Goal: Task Accomplishment & Management: Use online tool/utility

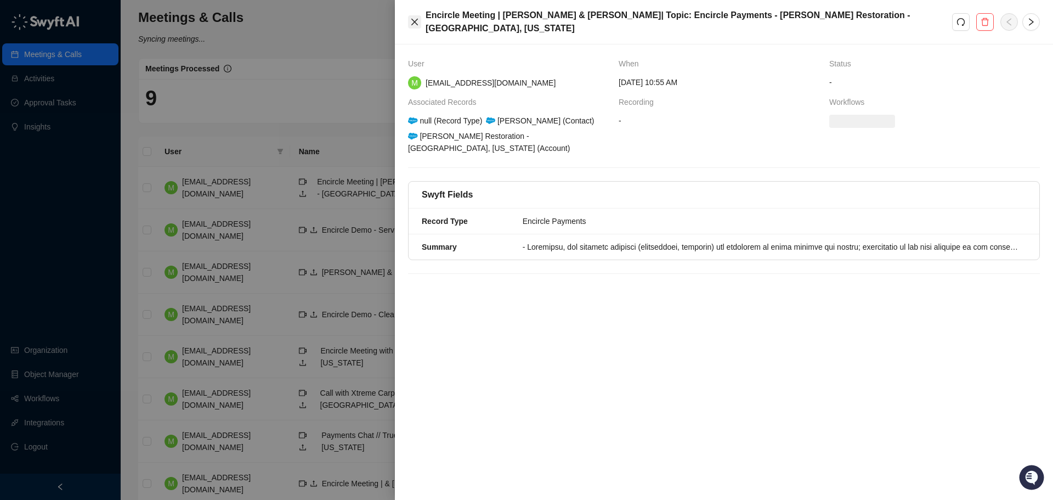
click at [416, 18] on icon "close" at bounding box center [414, 22] width 9 height 9
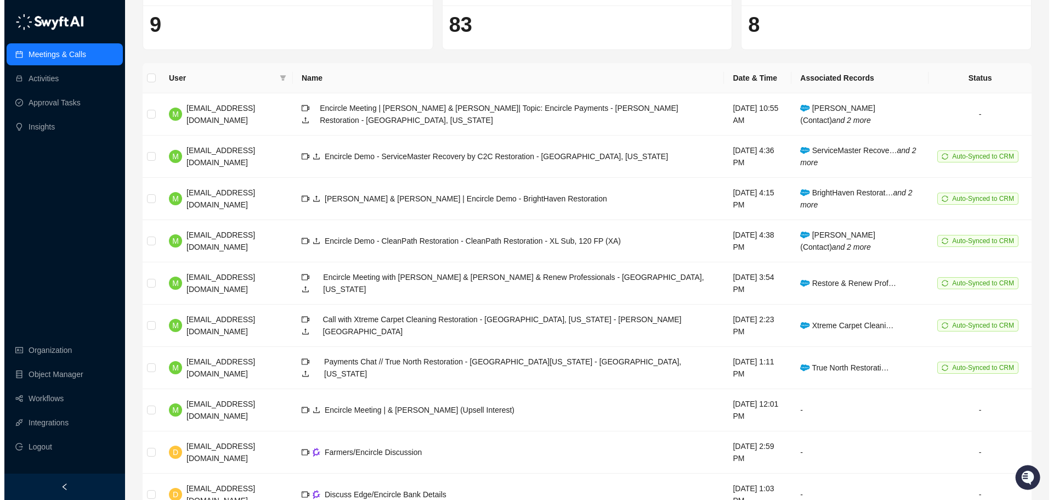
scroll to position [91, 0]
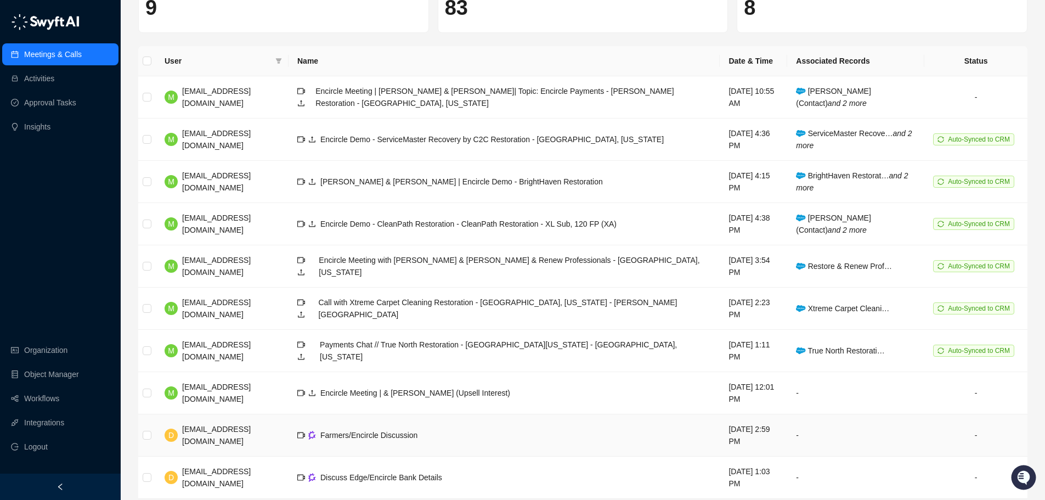
click at [374, 429] on div "Farmers/Encircle Discussion" at bounding box center [368, 435] width 97 height 12
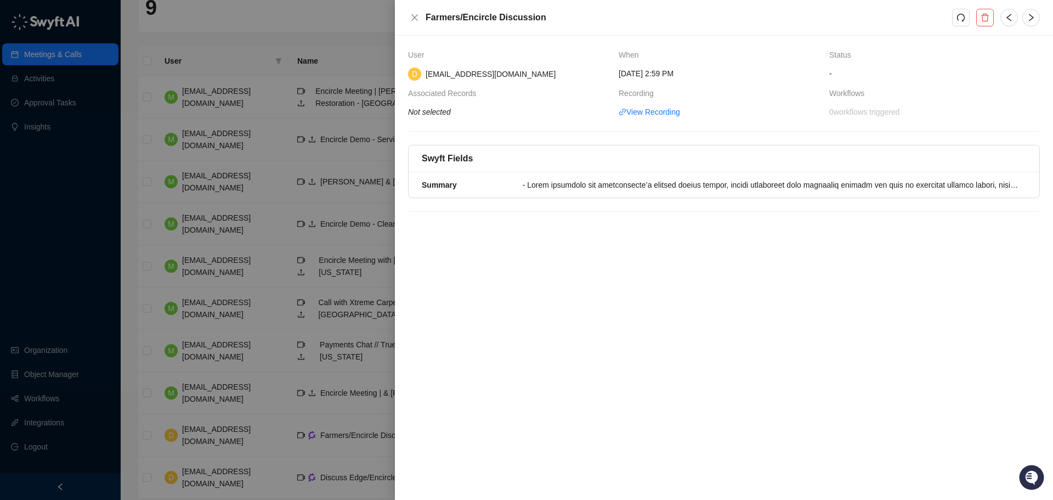
click at [345, 48] on div at bounding box center [526, 250] width 1053 height 500
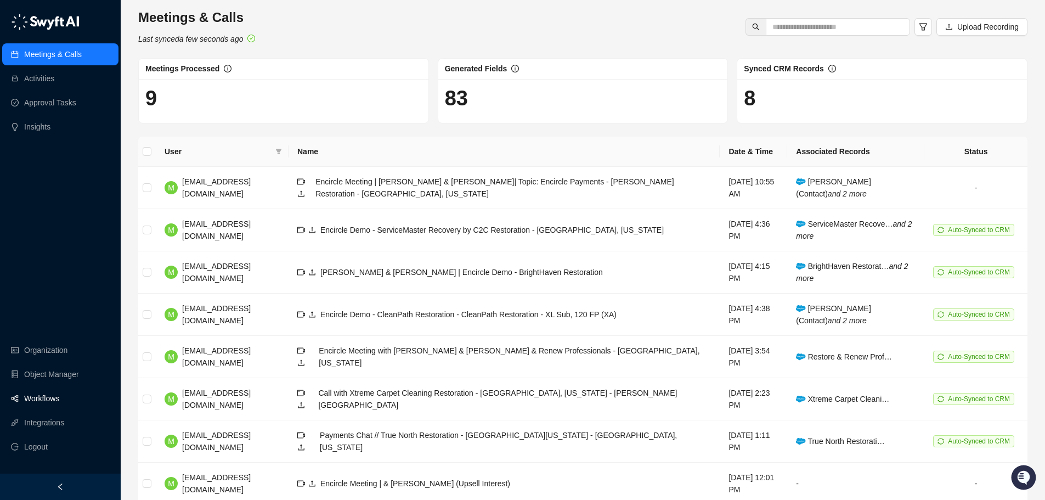
click at [58, 397] on link "Workflows" at bounding box center [41, 398] width 35 height 22
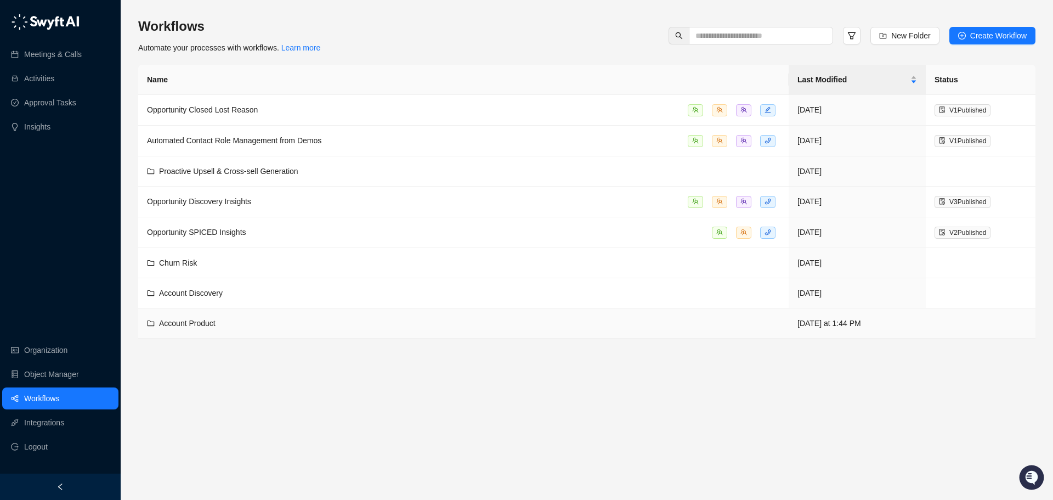
click at [272, 321] on div "Account Product" at bounding box center [463, 323] width 633 height 12
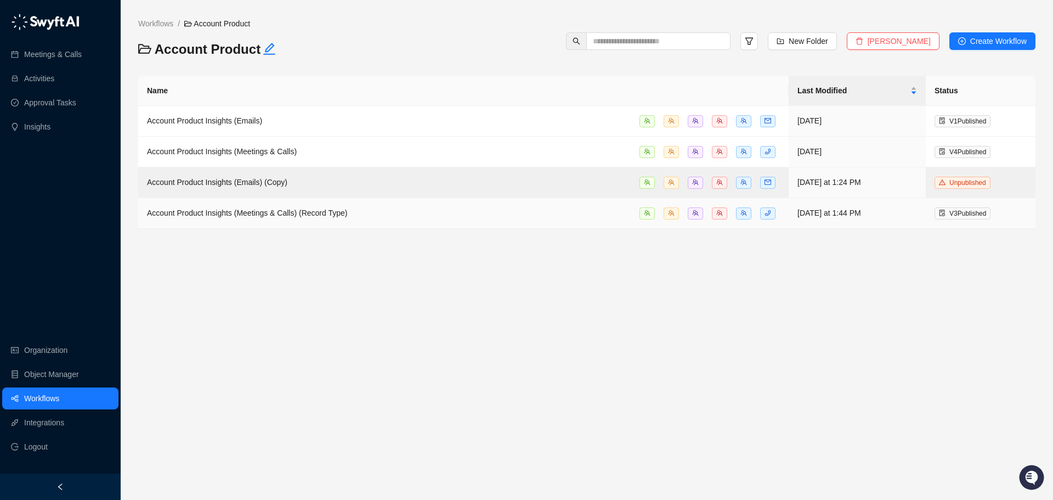
click at [287, 212] on span "Account Product Insights (Meetings & Calls) (Record Type)" at bounding box center [247, 212] width 200 height 9
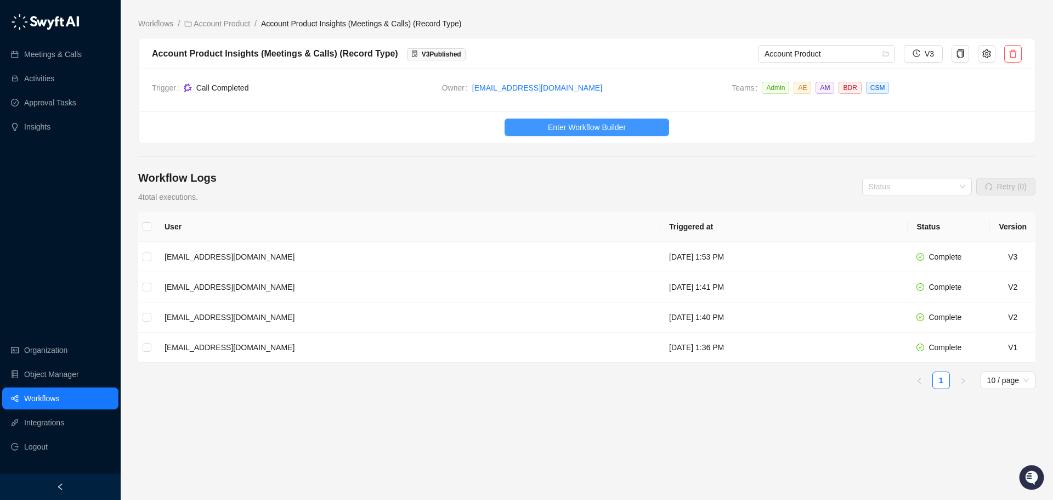
click at [530, 124] on button "Enter Workflow Builder" at bounding box center [587, 127] width 165 height 18
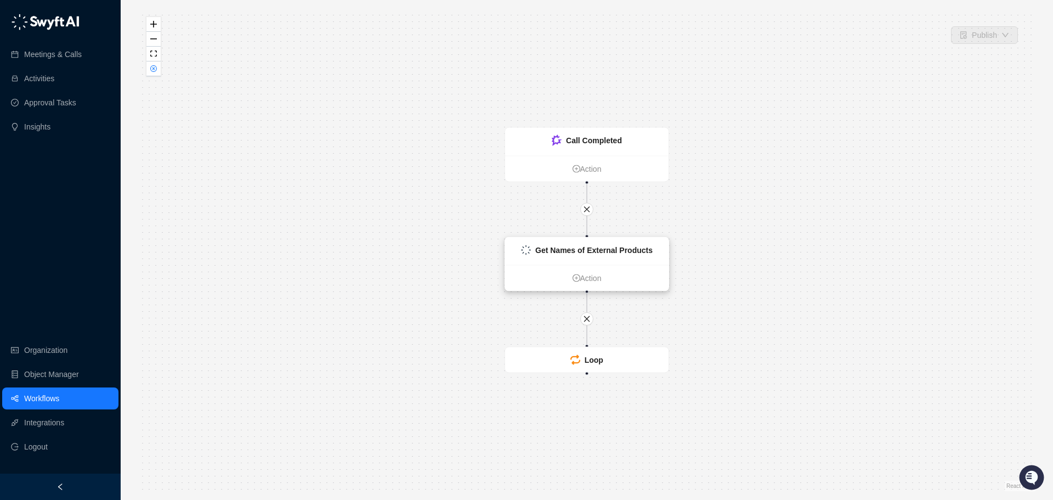
click at [565, 248] on strong "Get Names of External Products" at bounding box center [593, 250] width 117 height 9
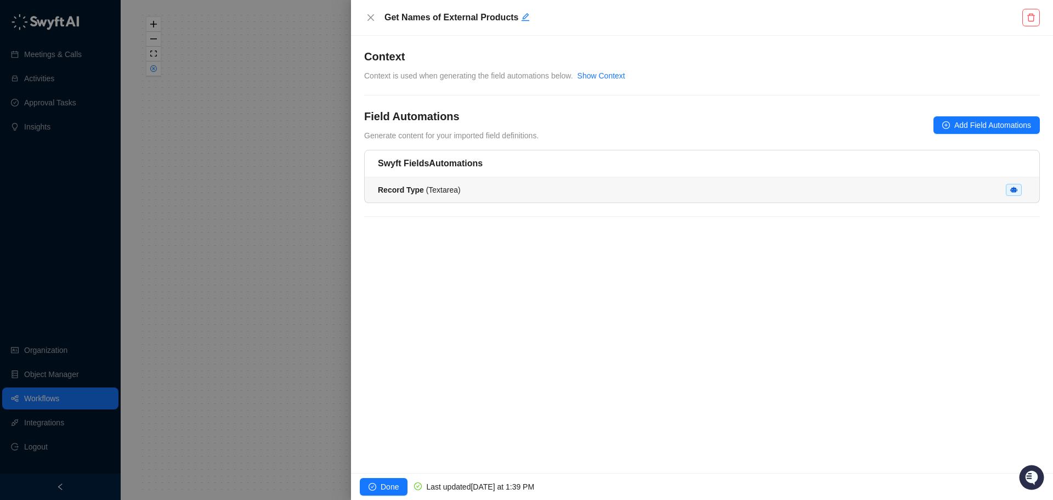
click at [534, 189] on div "Record Type ( Textarea )" at bounding box center [702, 190] width 648 height 12
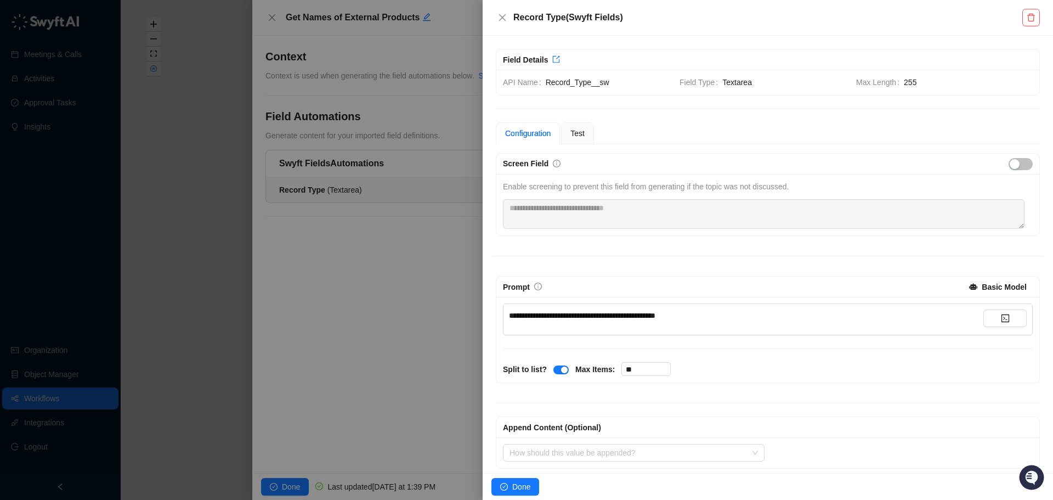
click at [215, 211] on div at bounding box center [526, 250] width 1053 height 500
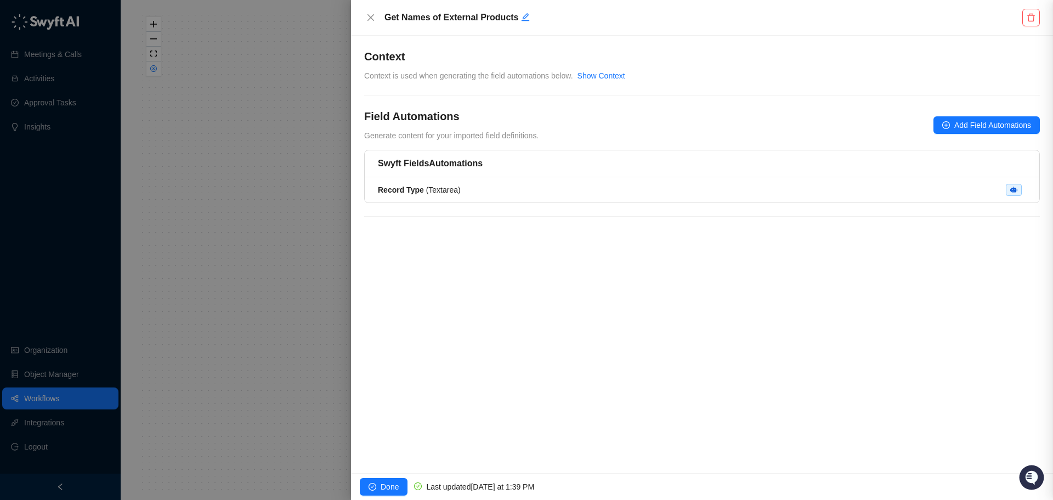
click at [215, 211] on div at bounding box center [526, 250] width 1053 height 500
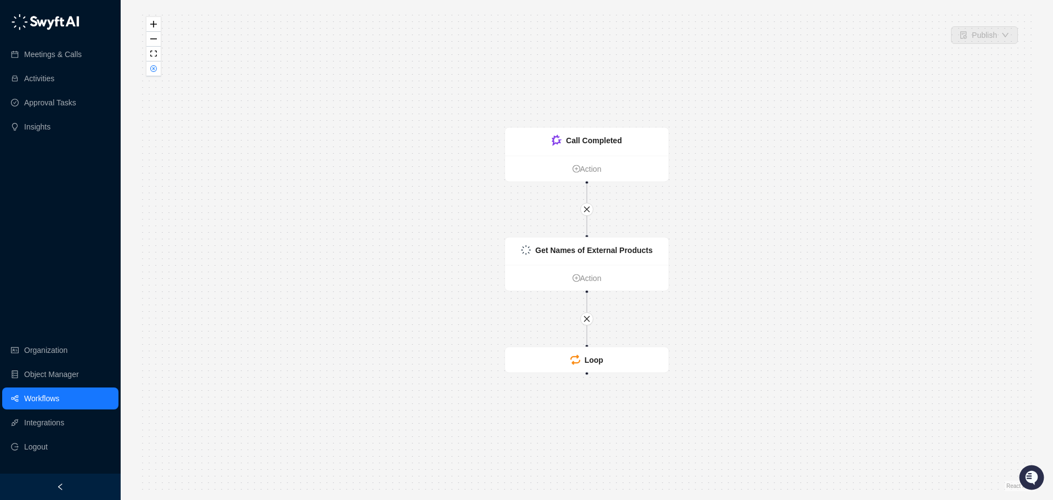
click at [59, 399] on link "Workflows" at bounding box center [41, 398] width 35 height 22
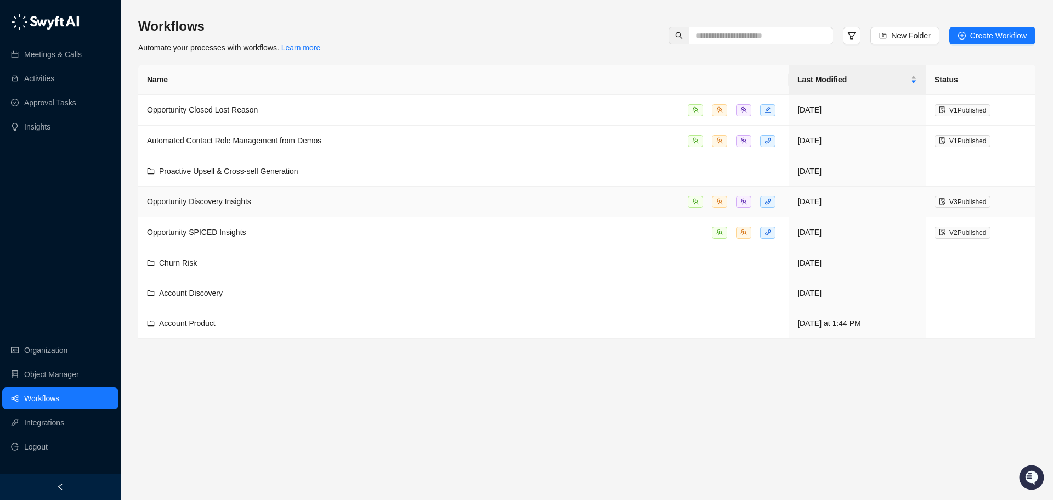
click at [307, 199] on div "Opportunity Discovery Insights" at bounding box center [463, 201] width 633 height 13
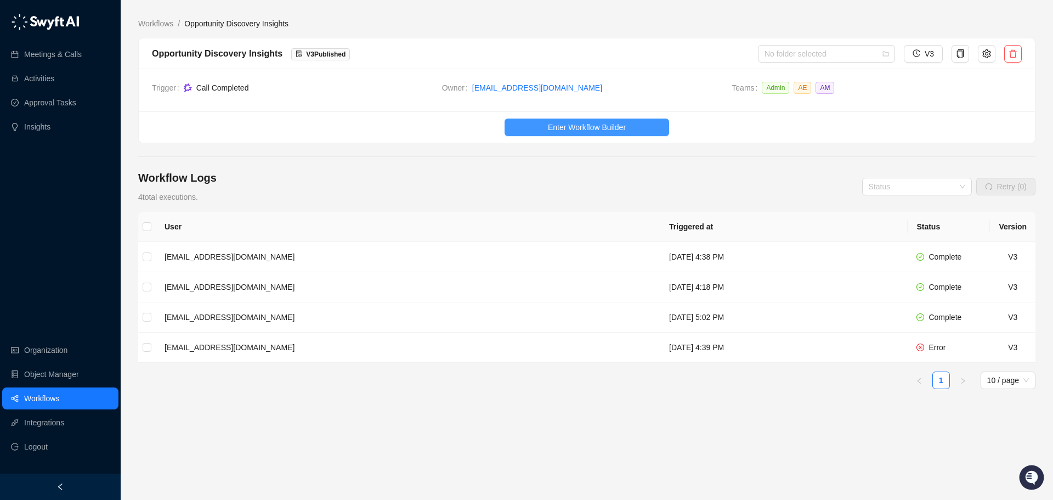
click at [580, 128] on span "Enter Workflow Builder" at bounding box center [587, 127] width 78 height 12
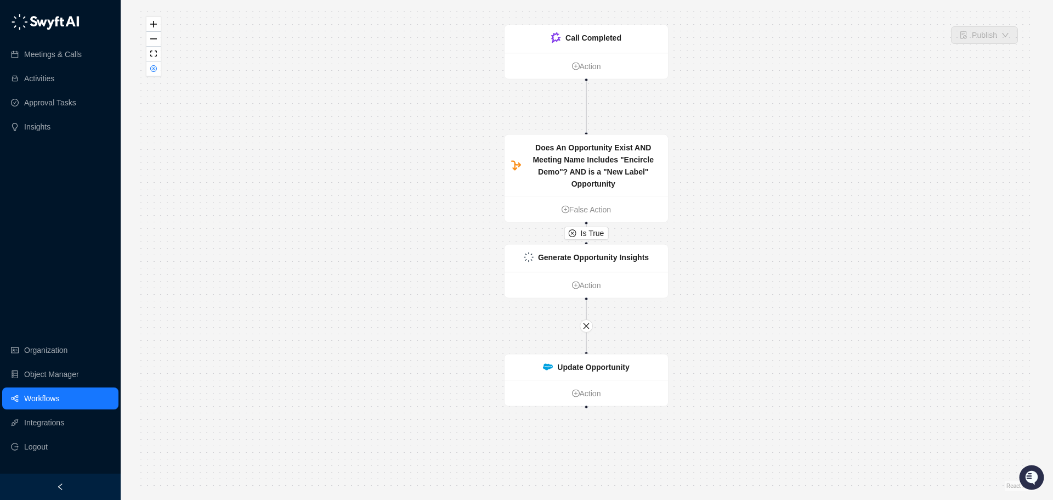
drag, startPoint x: 742, startPoint y: 232, endPoint x: 741, endPoint y: 197, distance: 34.6
click at [741, 197] on div "Is True Call Completed Action Does An Opportunity Exist AND Meeting Name Includ…" at bounding box center [586, 250] width 897 height 482
click at [636, 262] on strong "Generate Opportunity Insights" at bounding box center [593, 257] width 111 height 9
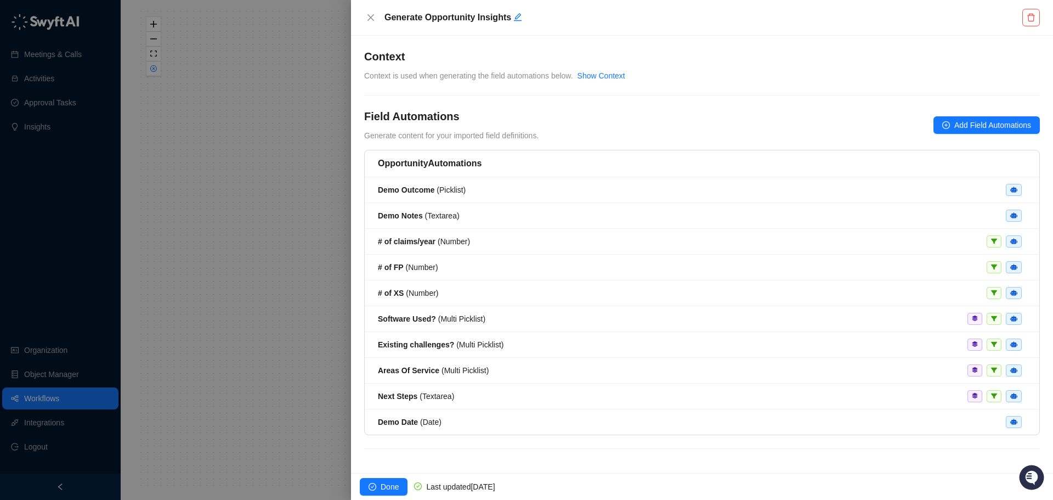
click at [292, 354] on div at bounding box center [526, 250] width 1053 height 500
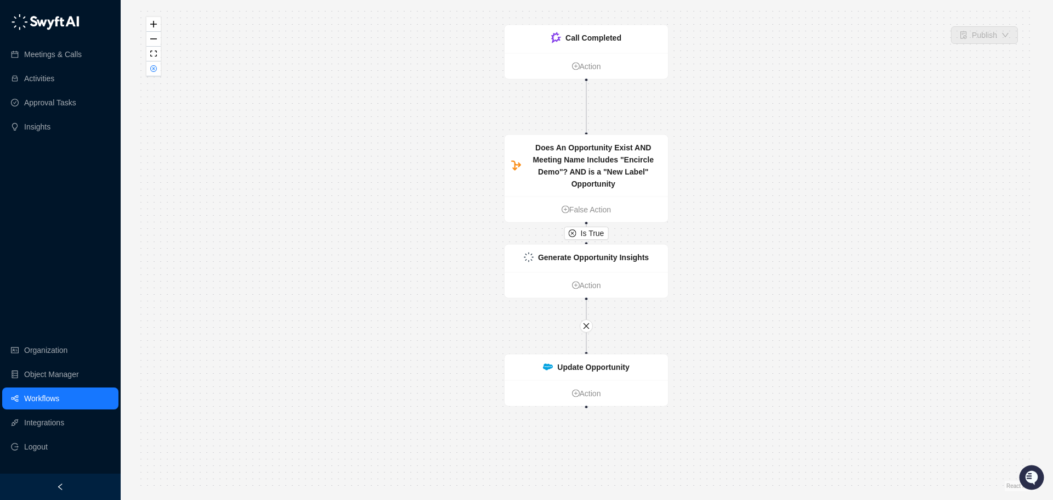
click at [59, 395] on link "Workflows" at bounding box center [41, 398] width 35 height 22
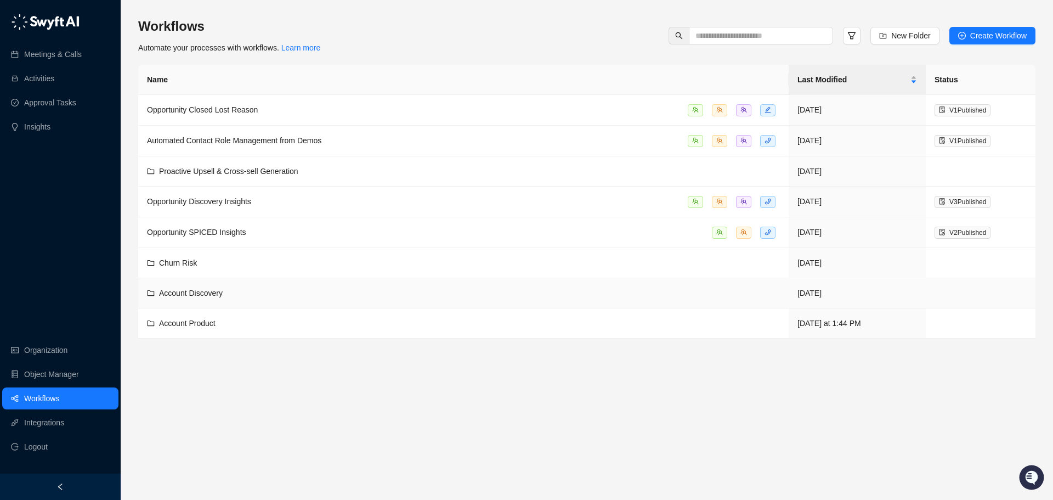
click at [240, 291] on div "Account Discovery" at bounding box center [463, 293] width 633 height 12
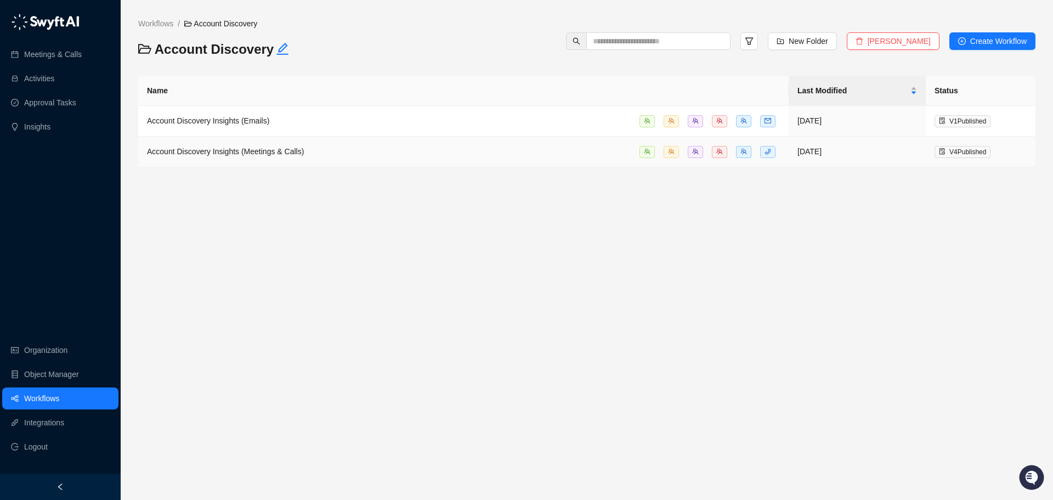
click at [293, 159] on td "Account Discovery Insights (Meetings & Calls)" at bounding box center [463, 152] width 651 height 31
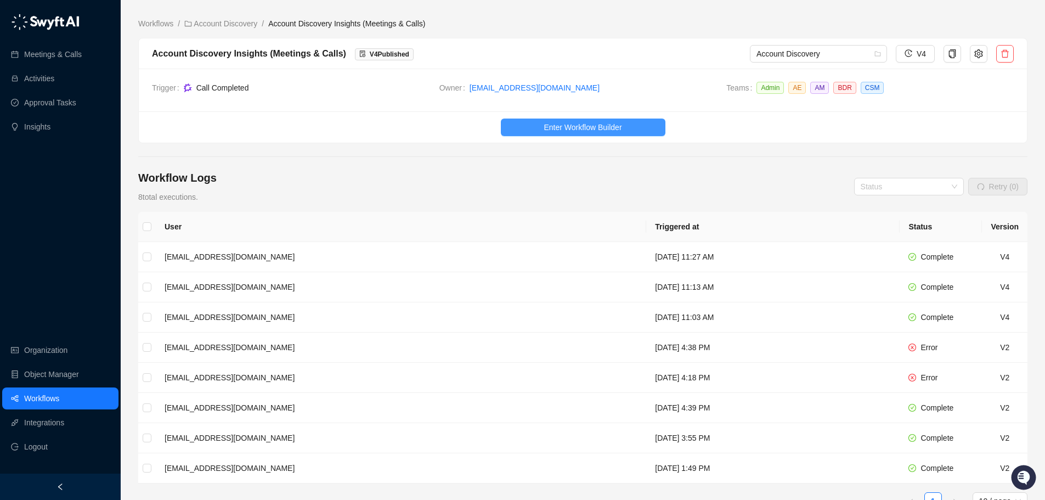
click at [538, 133] on button "Enter Workflow Builder" at bounding box center [583, 127] width 165 height 18
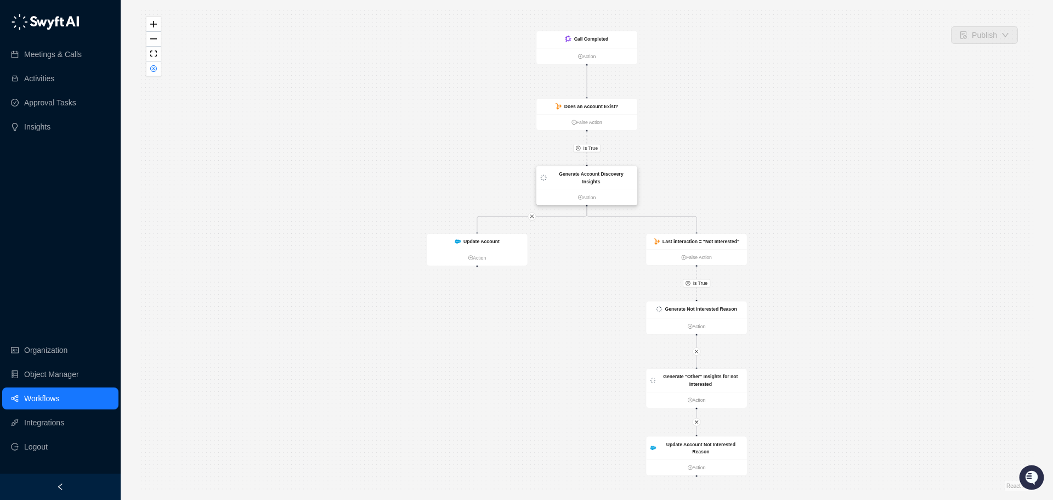
click at [574, 177] on strong "Generate Account Discovery Insights" at bounding box center [591, 177] width 65 height 13
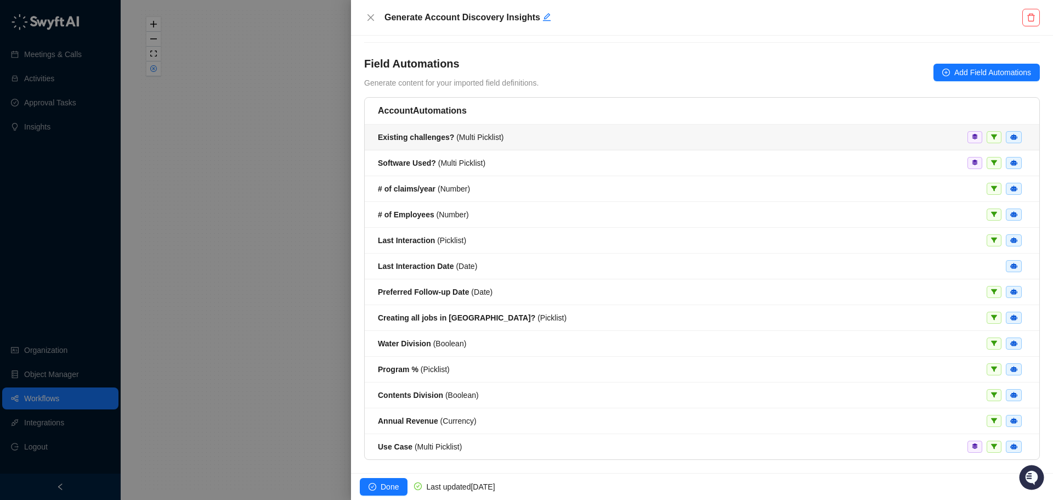
scroll to position [55, 0]
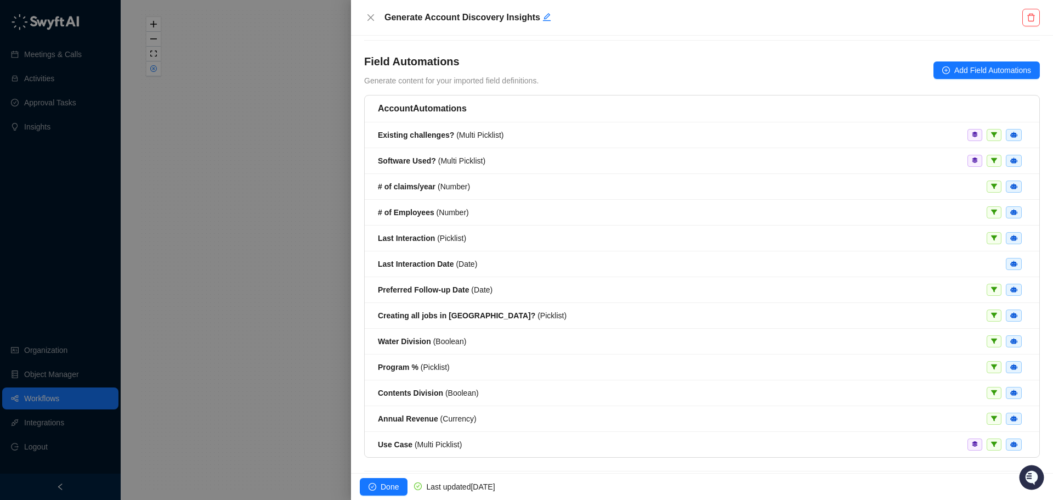
click at [290, 383] on div at bounding box center [526, 250] width 1053 height 500
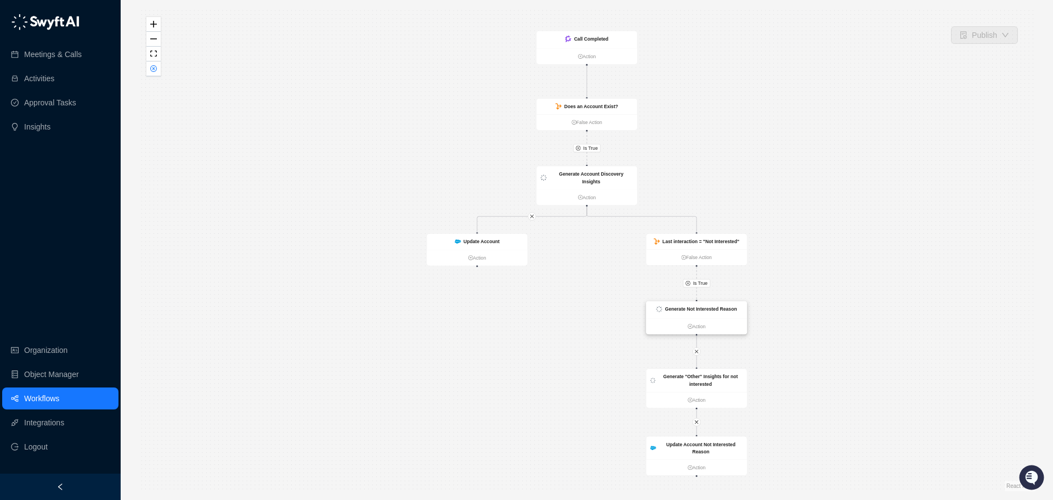
click at [680, 310] on strong "Generate Not Interested Reason" at bounding box center [701, 308] width 72 height 5
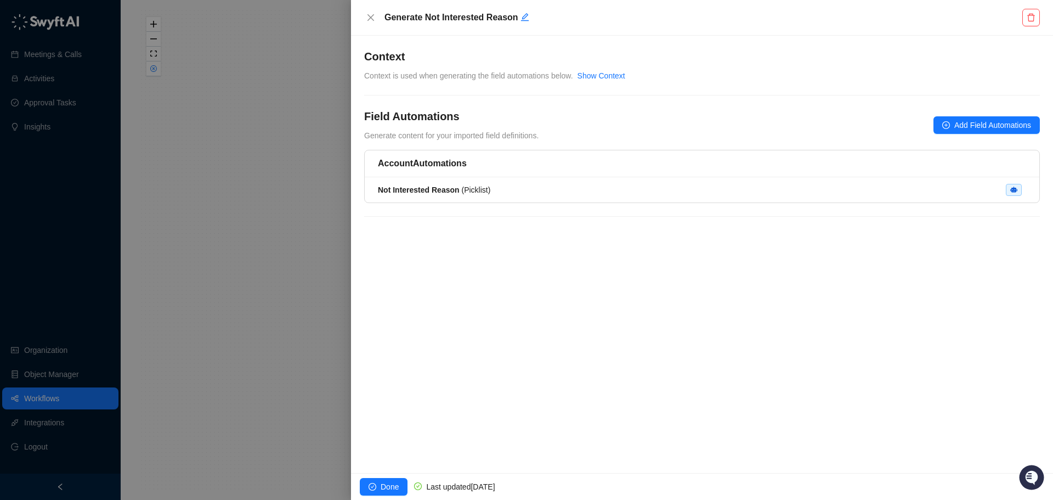
click at [302, 272] on div at bounding box center [526, 250] width 1053 height 500
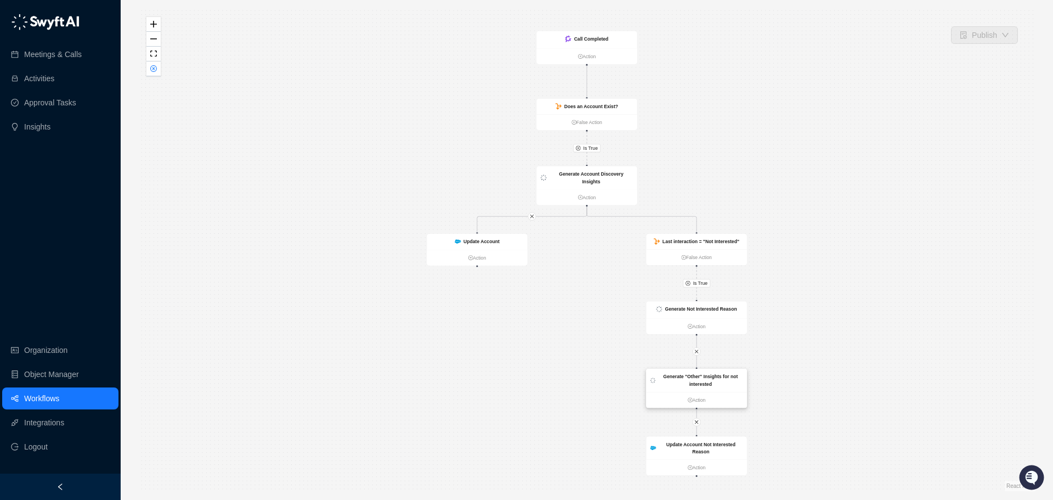
click at [712, 378] on strong "Generate "Other" Insights for not interested" at bounding box center [700, 380] width 75 height 13
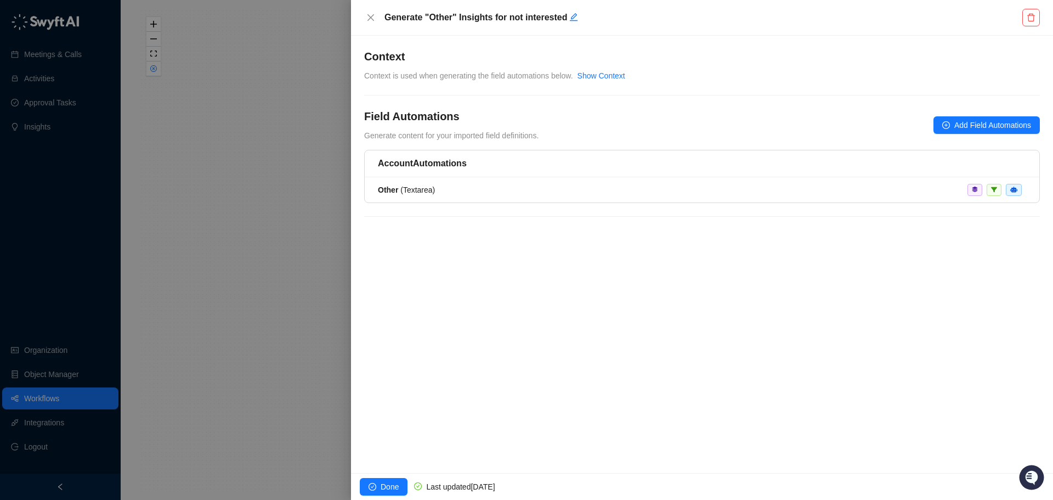
click at [294, 268] on div at bounding box center [526, 250] width 1053 height 500
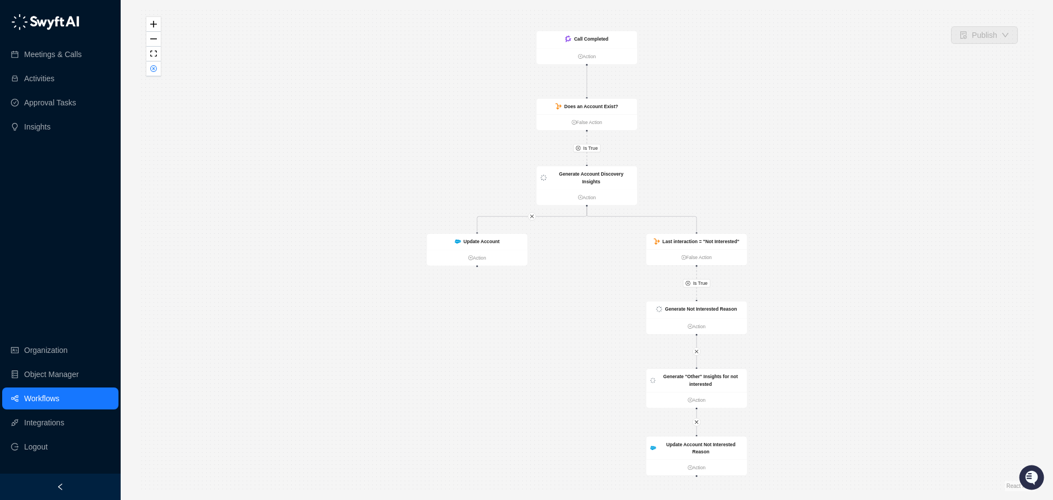
click at [59, 399] on link "Workflows" at bounding box center [41, 398] width 35 height 22
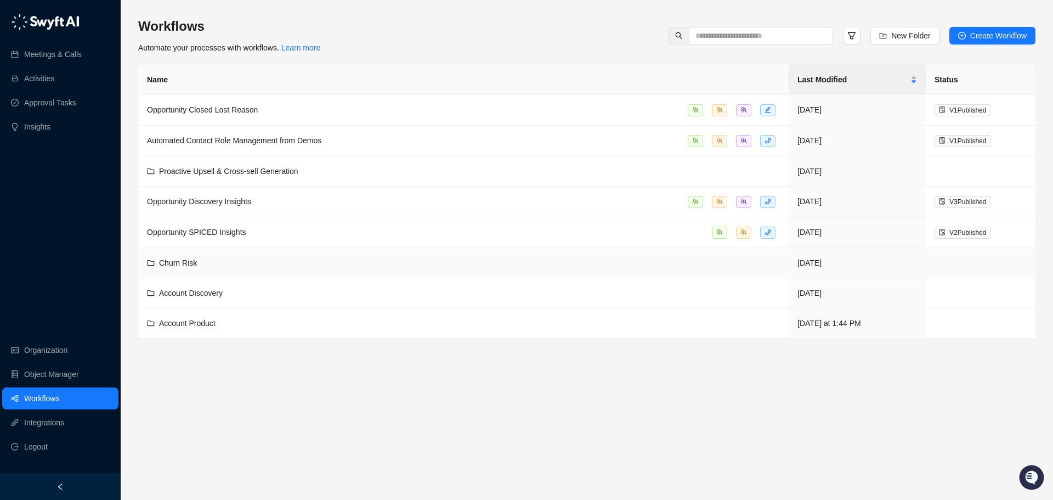
click at [377, 268] on td "Churn Risk" at bounding box center [463, 263] width 651 height 30
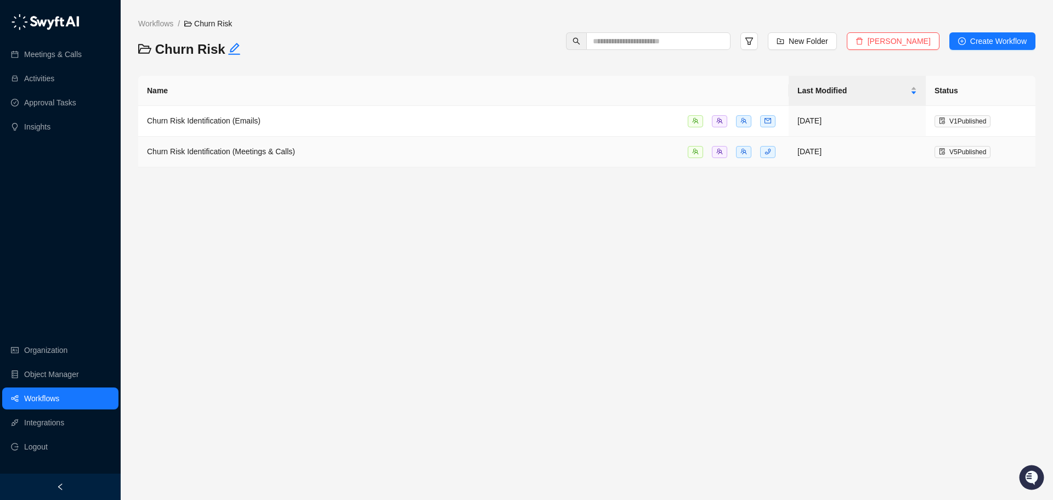
click at [315, 160] on td "Churn Risk Identification (Meetings & Calls)" at bounding box center [463, 152] width 651 height 31
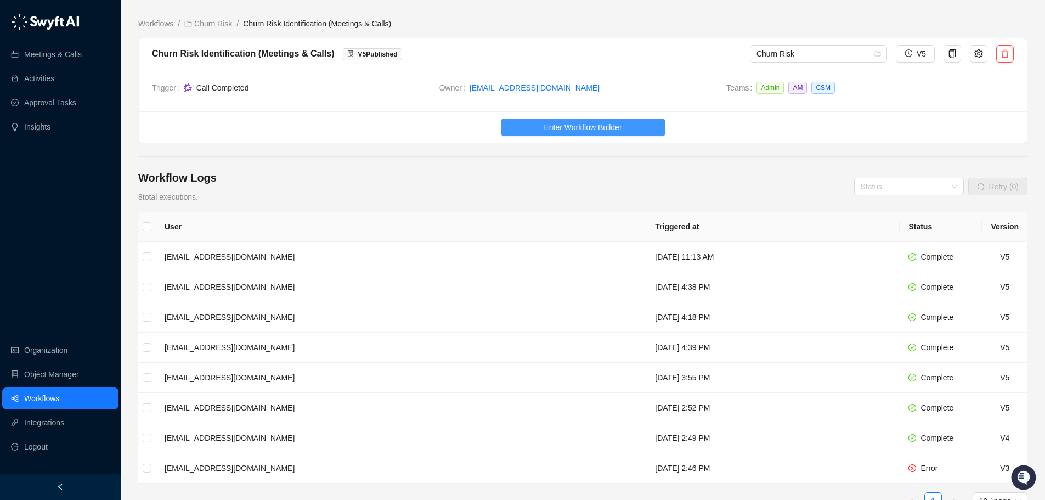
click at [587, 127] on span "Enter Workflow Builder" at bounding box center [583, 127] width 78 height 12
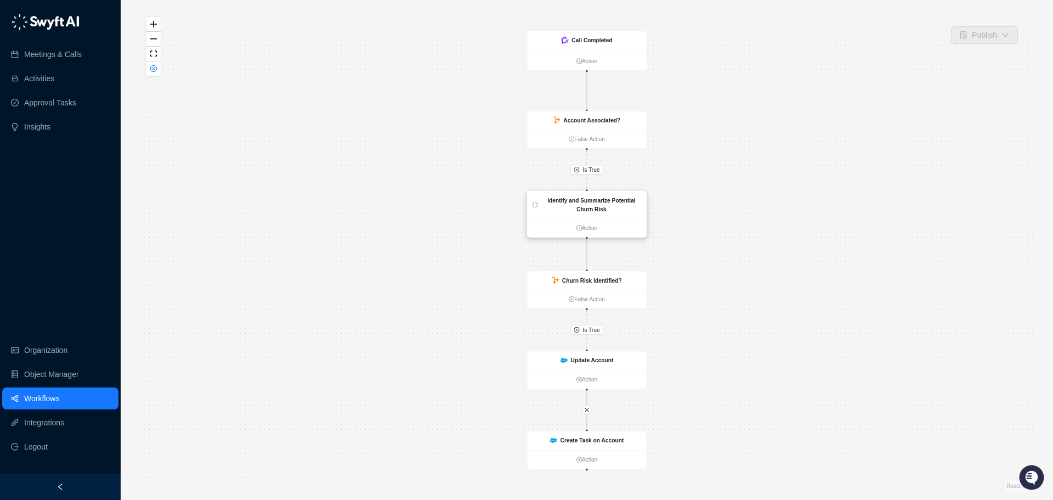
click at [613, 203] on strong "Identify and Summarize Potential Churn Risk" at bounding box center [591, 204] width 88 height 15
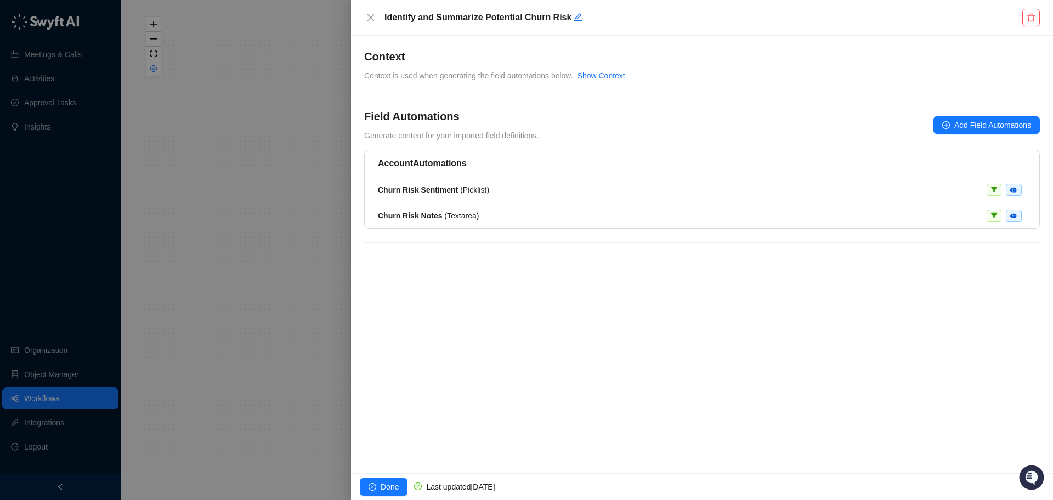
click at [234, 258] on div at bounding box center [526, 250] width 1053 height 500
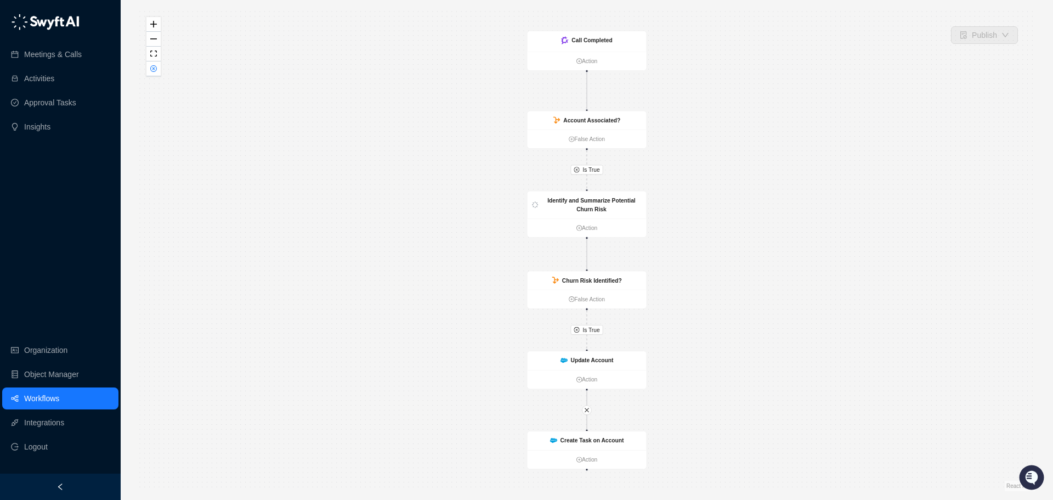
click at [59, 398] on link "Workflows" at bounding box center [41, 398] width 35 height 22
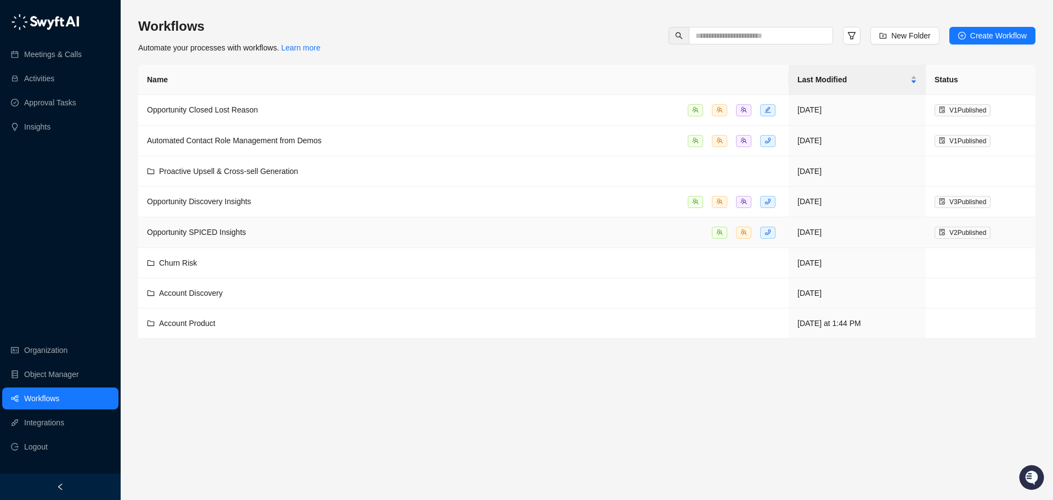
click at [249, 228] on div "Opportunity SPICED Insights" at bounding box center [463, 232] width 633 height 13
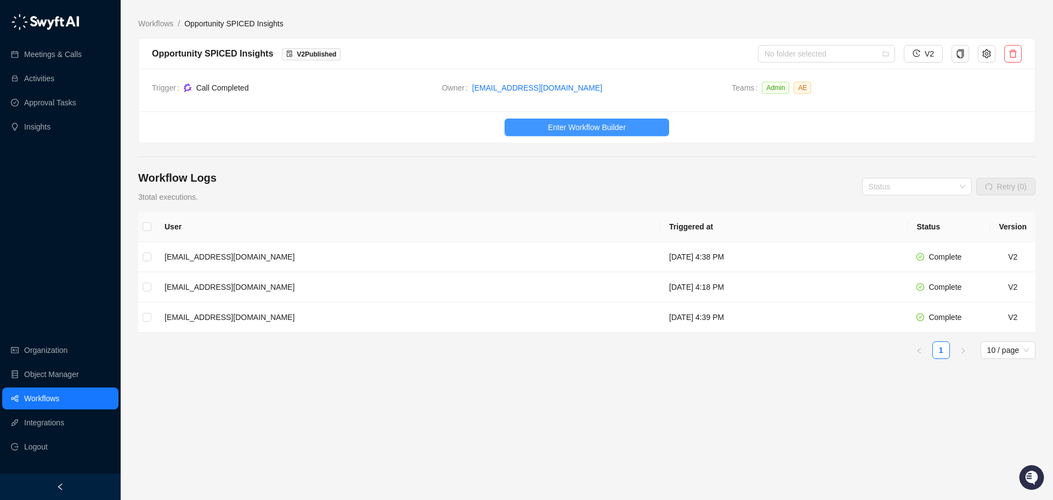
click at [564, 123] on span "Enter Workflow Builder" at bounding box center [587, 127] width 78 height 12
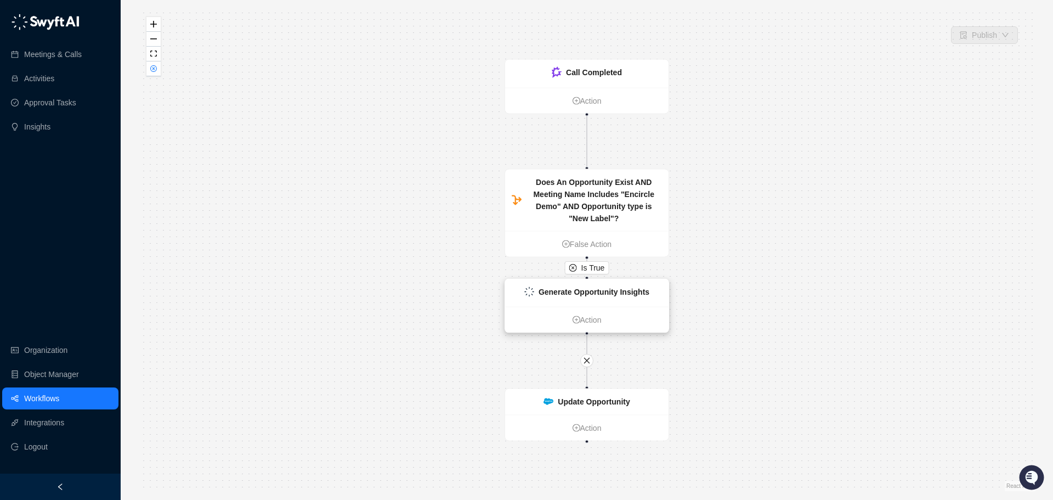
click at [574, 296] on strong "Generate Opportunity Insights" at bounding box center [594, 291] width 111 height 9
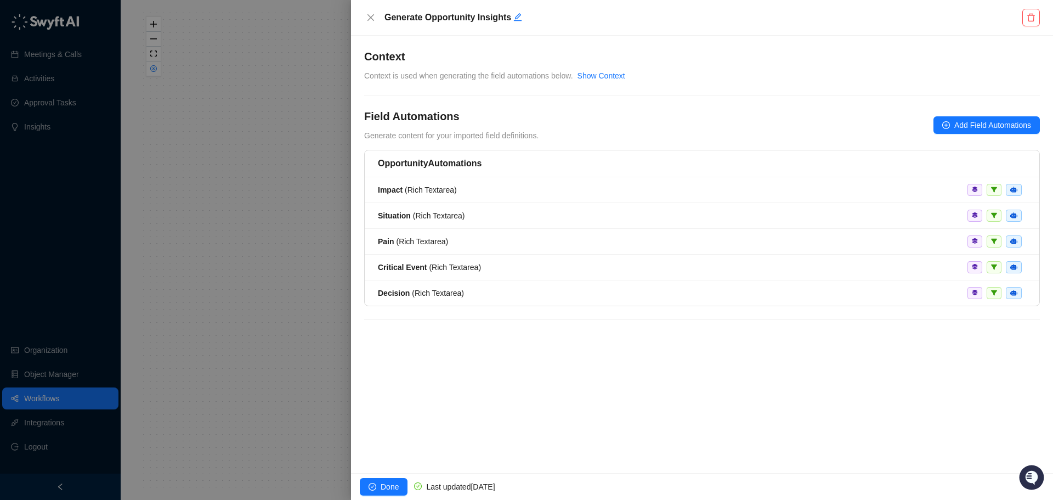
click at [262, 293] on div at bounding box center [526, 250] width 1053 height 500
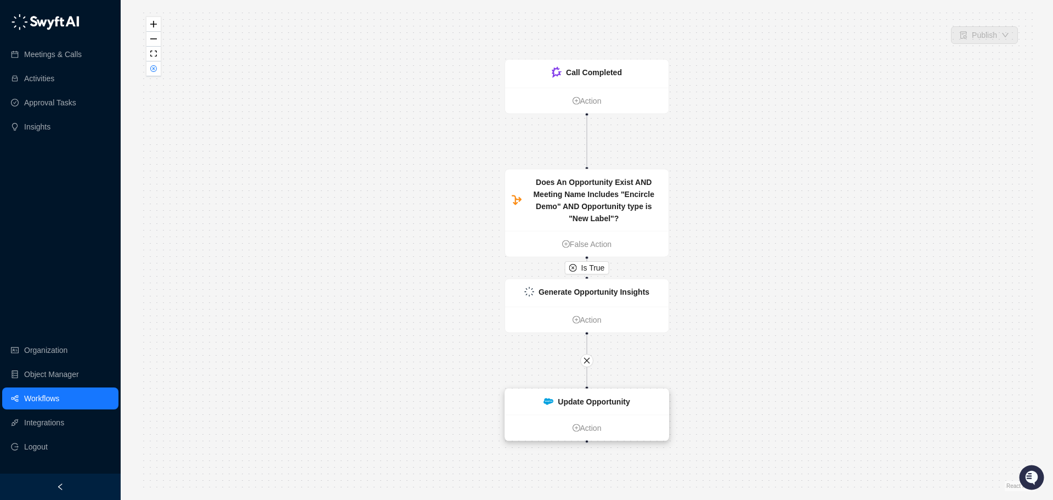
click at [581, 405] on strong "Update Opportunity" at bounding box center [594, 401] width 72 height 9
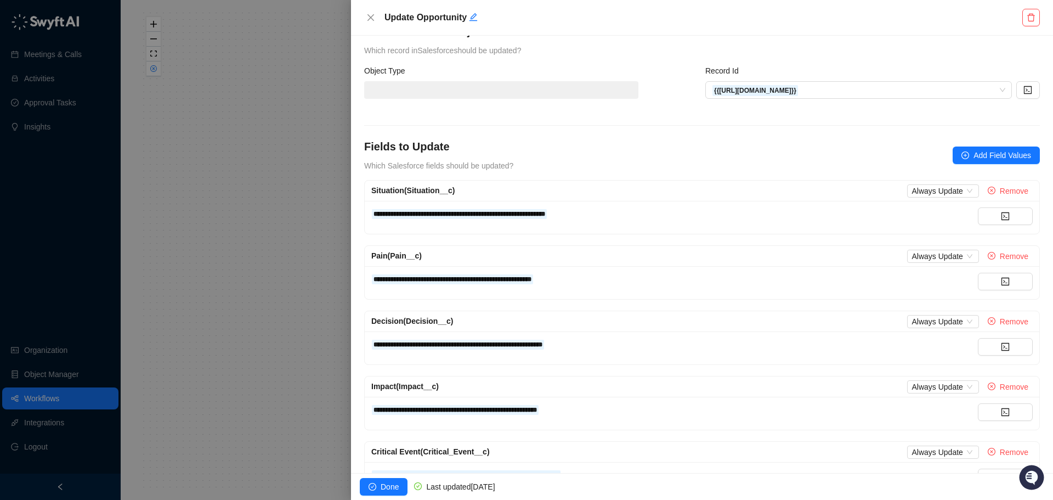
scroll to position [72, 0]
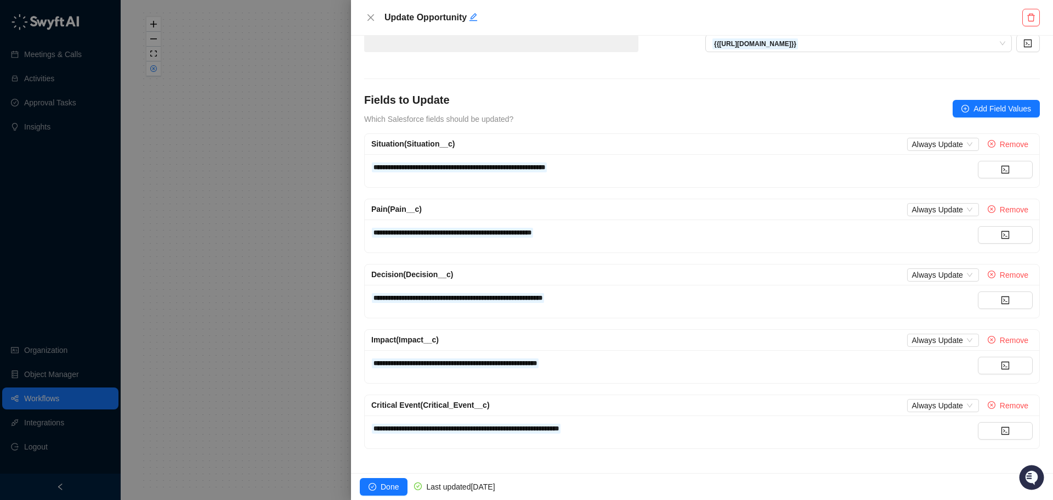
click at [274, 266] on div at bounding box center [526, 250] width 1053 height 500
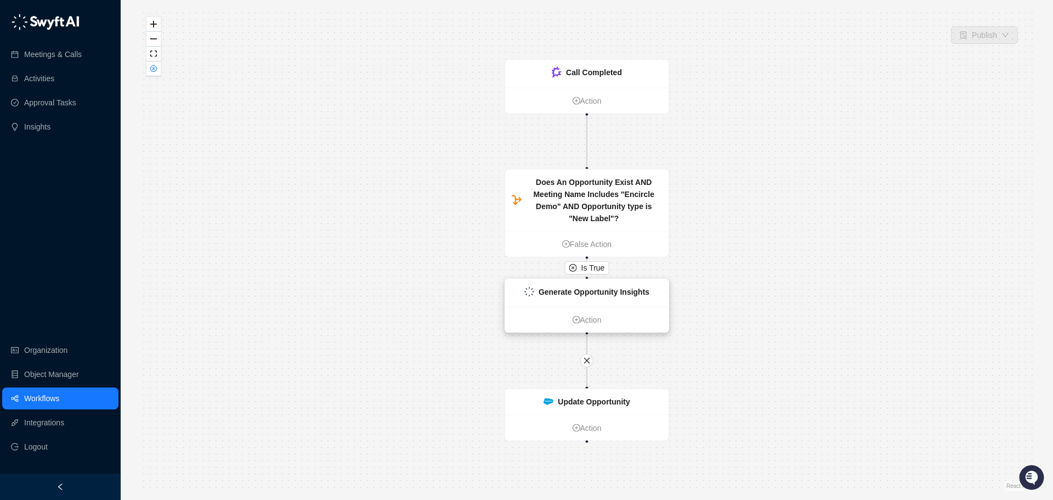
click at [604, 298] on div "Generate Opportunity Insights" at bounding box center [586, 292] width 163 height 27
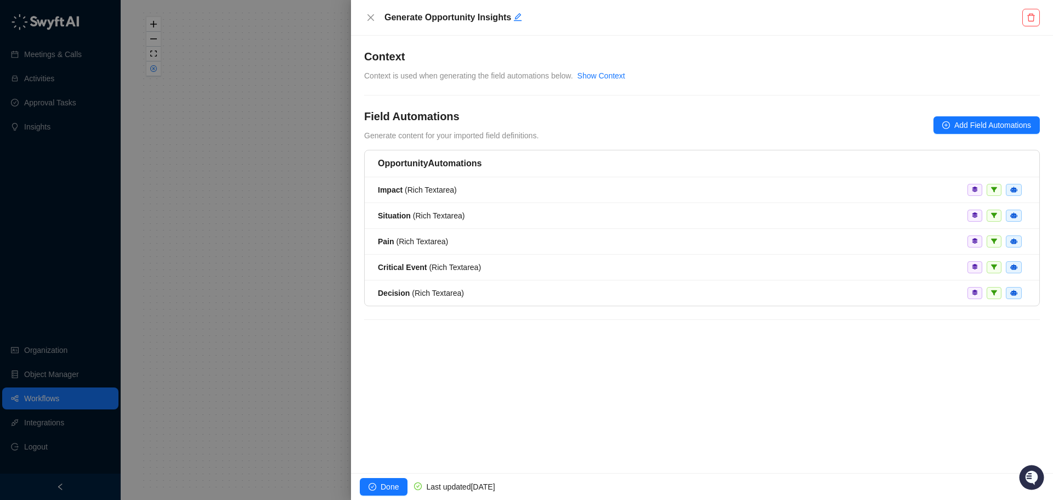
click at [281, 268] on div at bounding box center [526, 250] width 1053 height 500
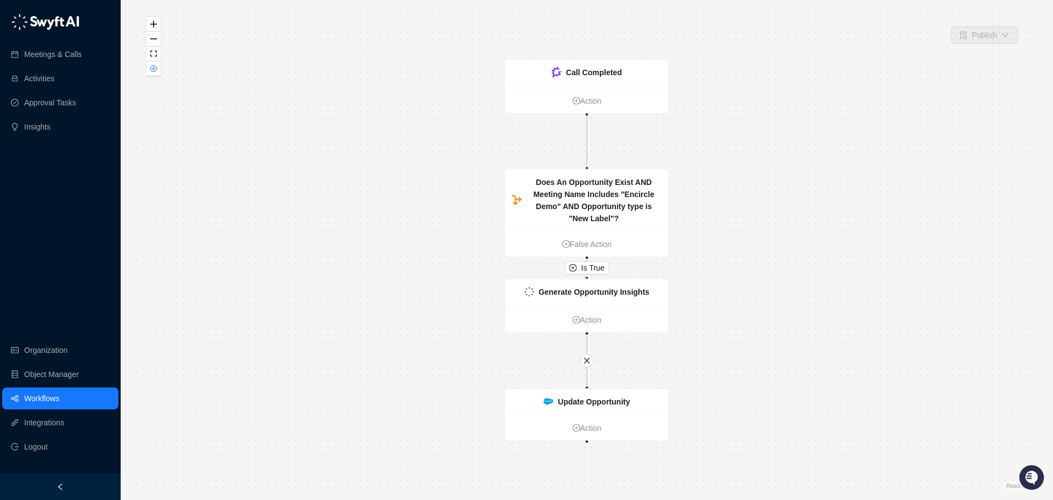
click at [54, 395] on link "Workflows" at bounding box center [41, 398] width 35 height 22
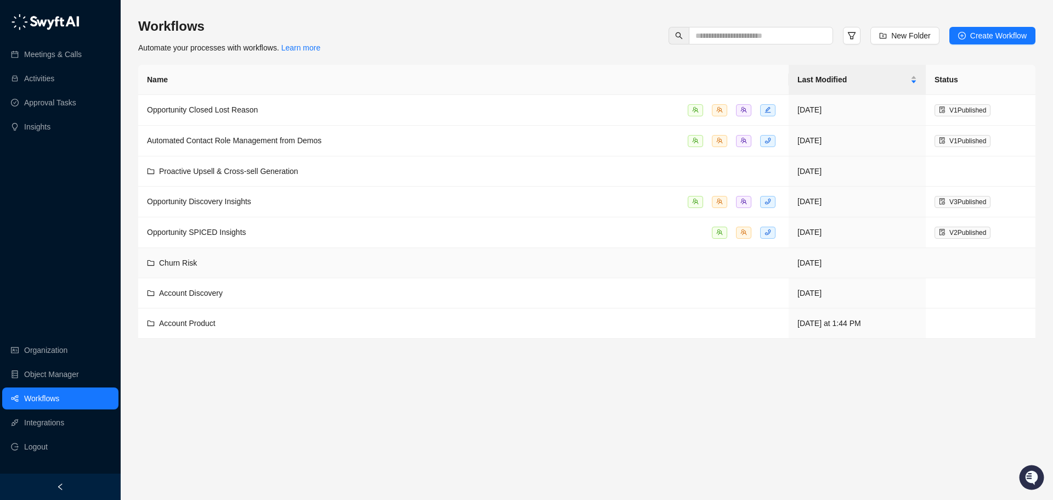
click at [251, 266] on div "Churn Risk" at bounding box center [463, 263] width 633 height 12
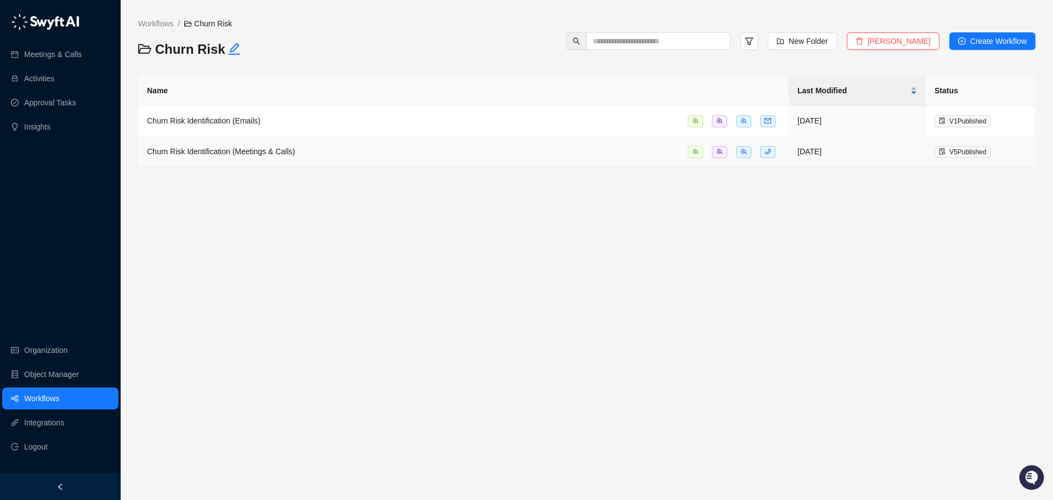
click at [269, 150] on span "Churn Risk Identification (Meetings & Calls)" at bounding box center [221, 151] width 148 height 9
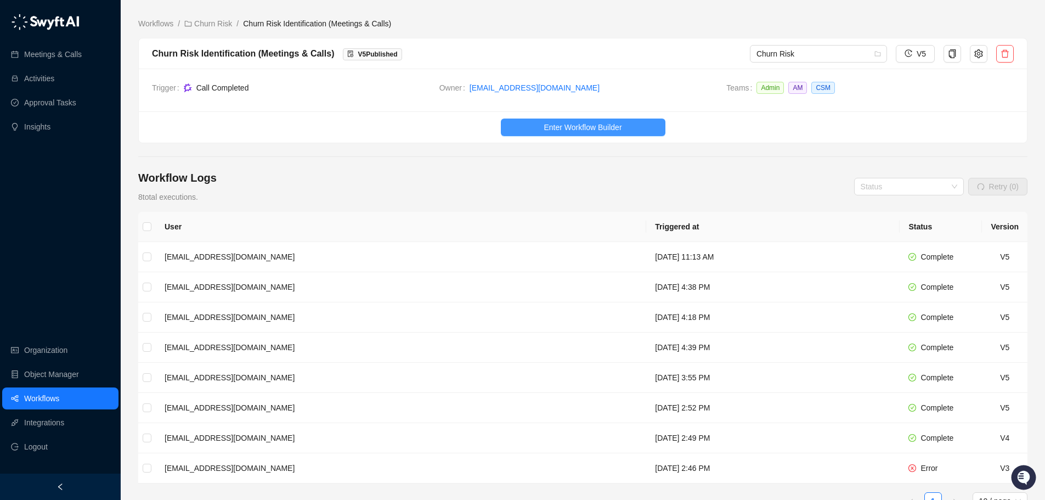
click at [562, 128] on span "Enter Workflow Builder" at bounding box center [583, 127] width 78 height 12
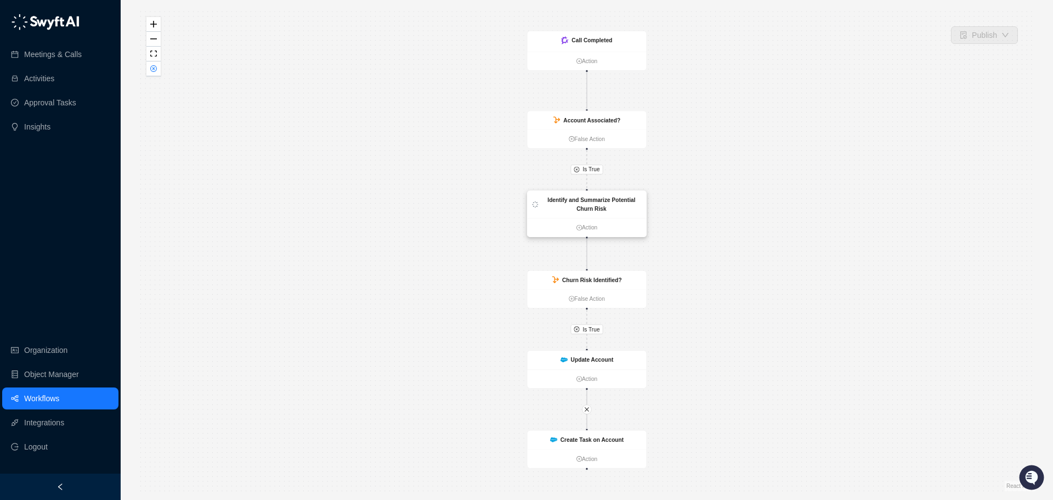
click at [603, 204] on div "Identify and Summarize Potential Churn Risk" at bounding box center [591, 205] width 100 height 18
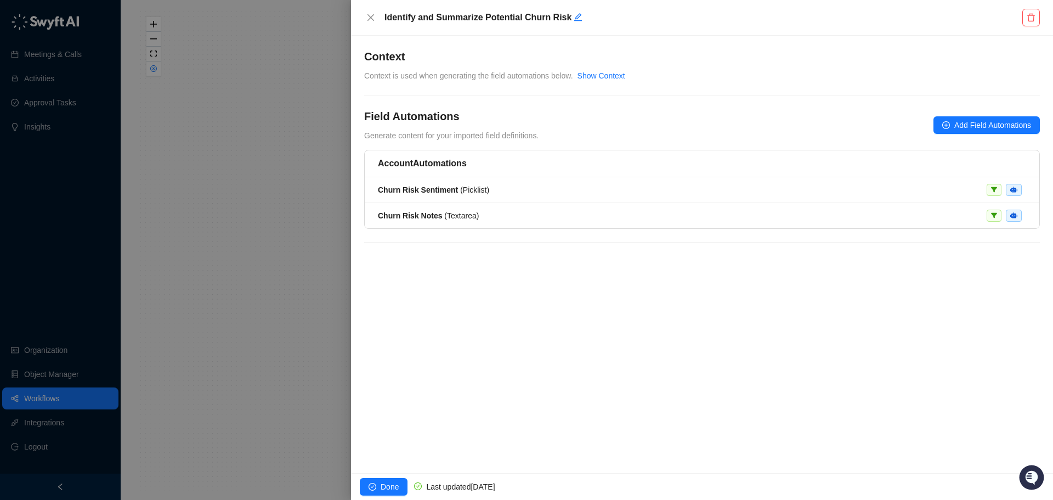
click at [231, 367] on div at bounding box center [526, 250] width 1053 height 500
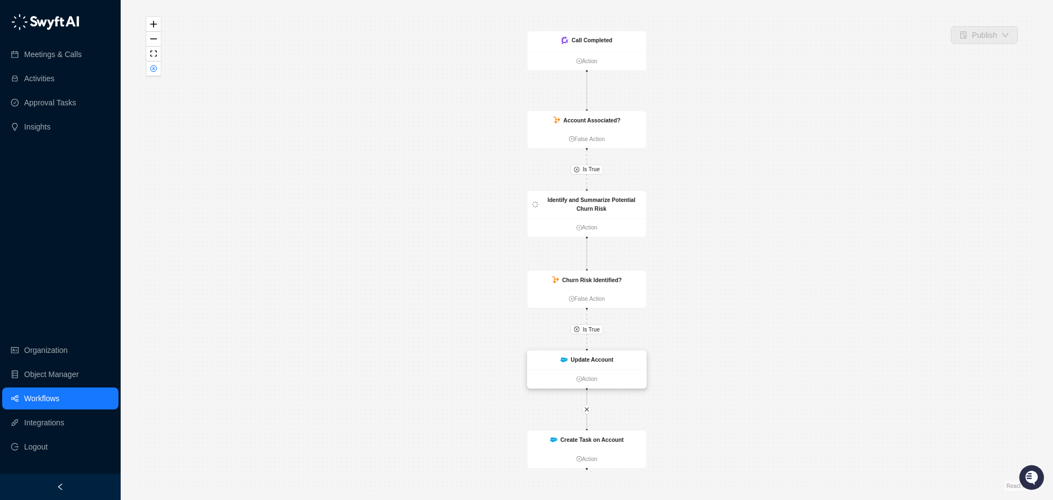
click at [591, 357] on strong "Update Account" at bounding box center [592, 360] width 43 height 7
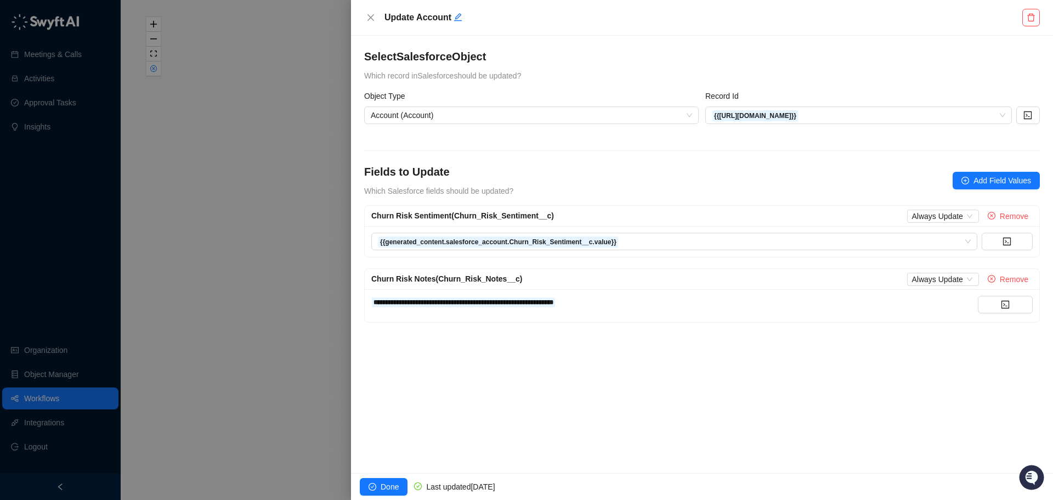
click at [278, 332] on div at bounding box center [526, 250] width 1053 height 500
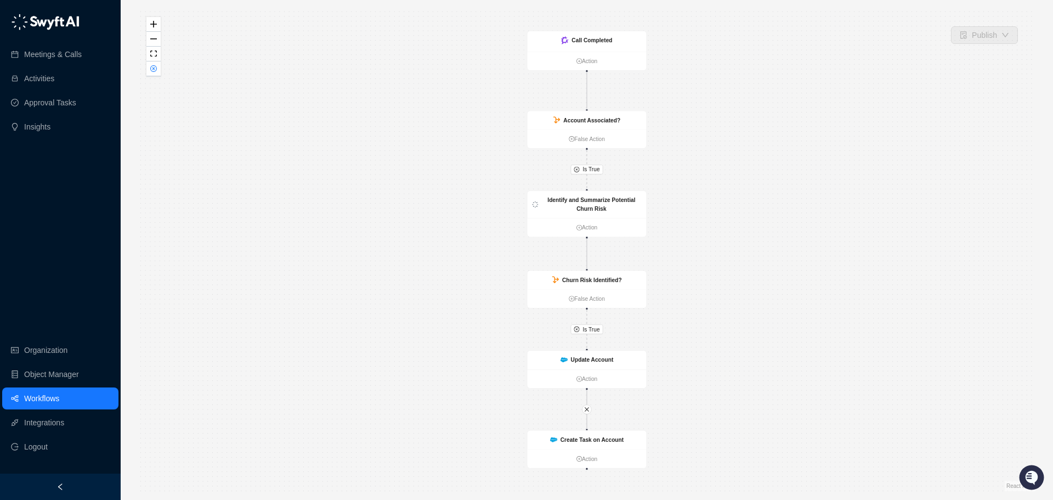
click at [49, 400] on link "Workflows" at bounding box center [41, 398] width 35 height 22
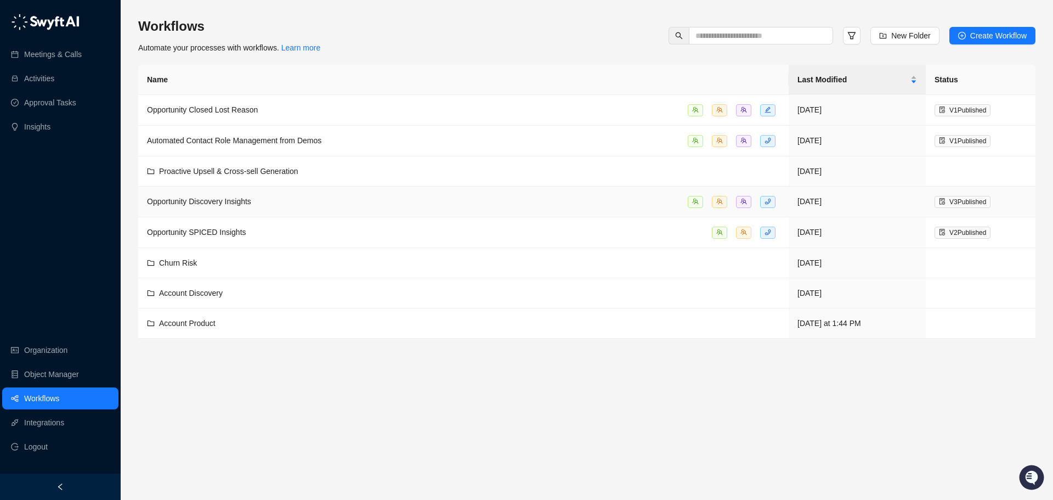
click at [232, 202] on span "Opportunity Discovery Insights" at bounding box center [199, 201] width 104 height 9
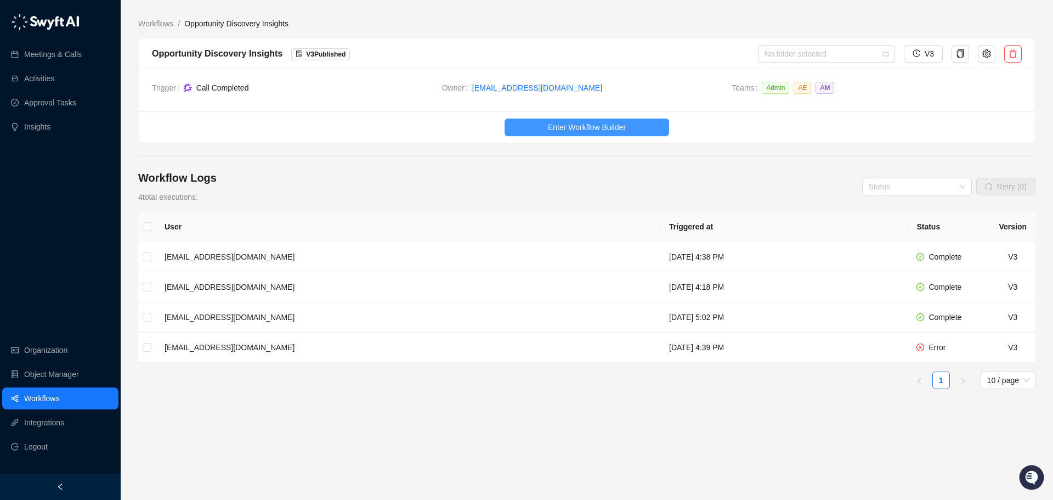
click at [556, 131] on span "Enter Workflow Builder" at bounding box center [587, 127] width 78 height 12
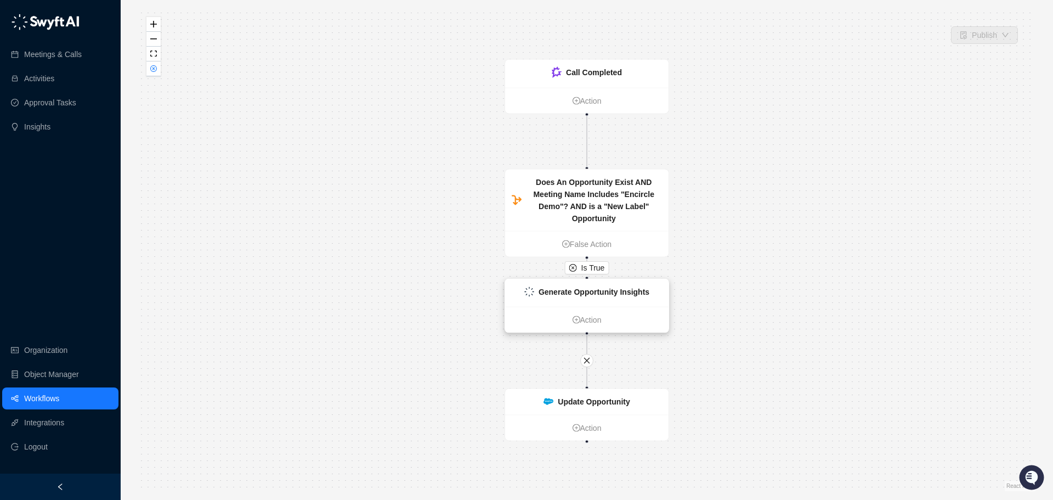
click at [570, 298] on div "Generate Opportunity Insights" at bounding box center [586, 292] width 163 height 27
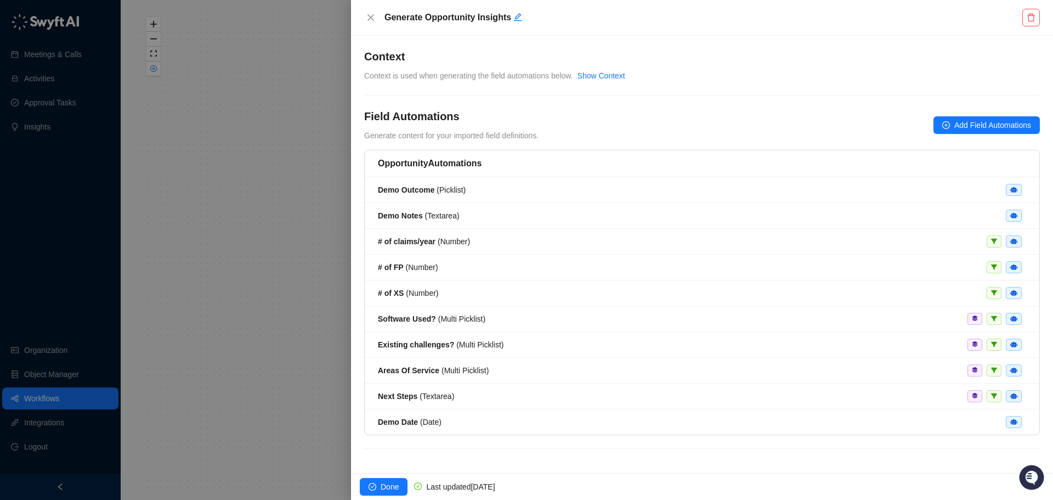
click at [258, 145] on div at bounding box center [526, 250] width 1053 height 500
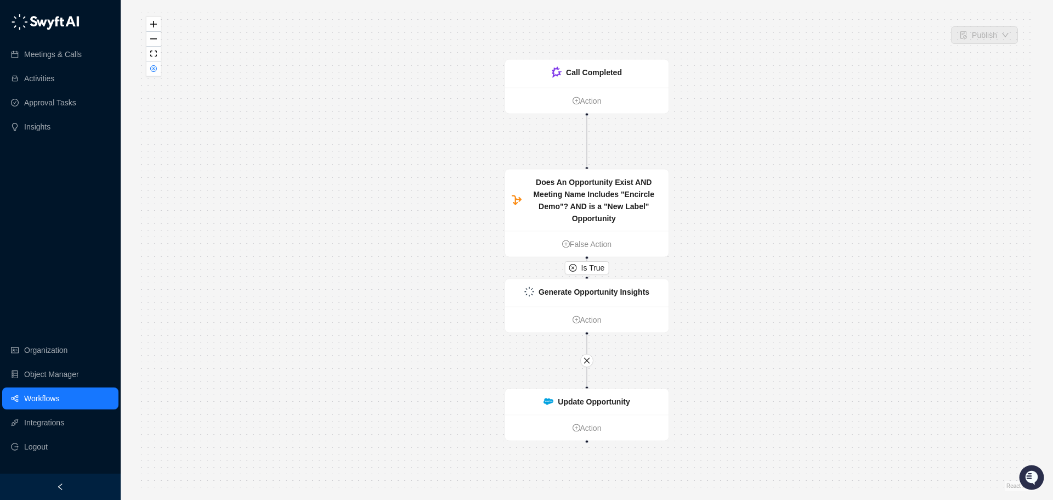
click at [45, 399] on link "Workflows" at bounding box center [41, 398] width 35 height 22
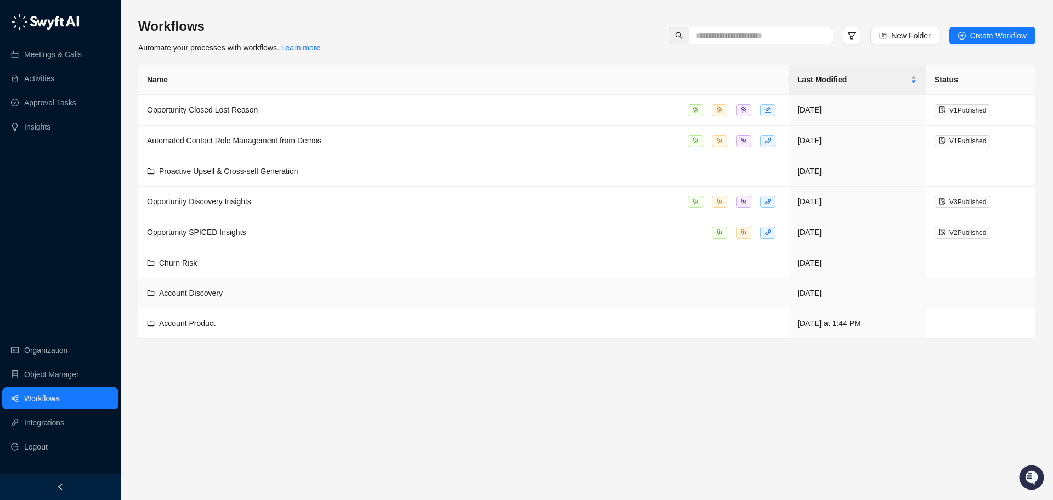
click at [221, 291] on span "Account Discovery" at bounding box center [191, 293] width 64 height 9
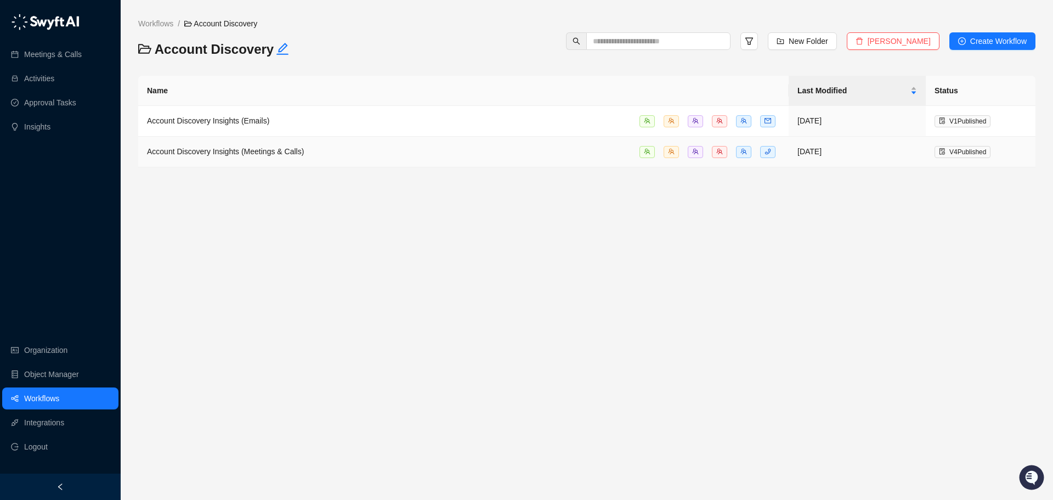
click at [268, 149] on span "Account Discovery Insights (Meetings & Calls)" at bounding box center [225, 151] width 157 height 9
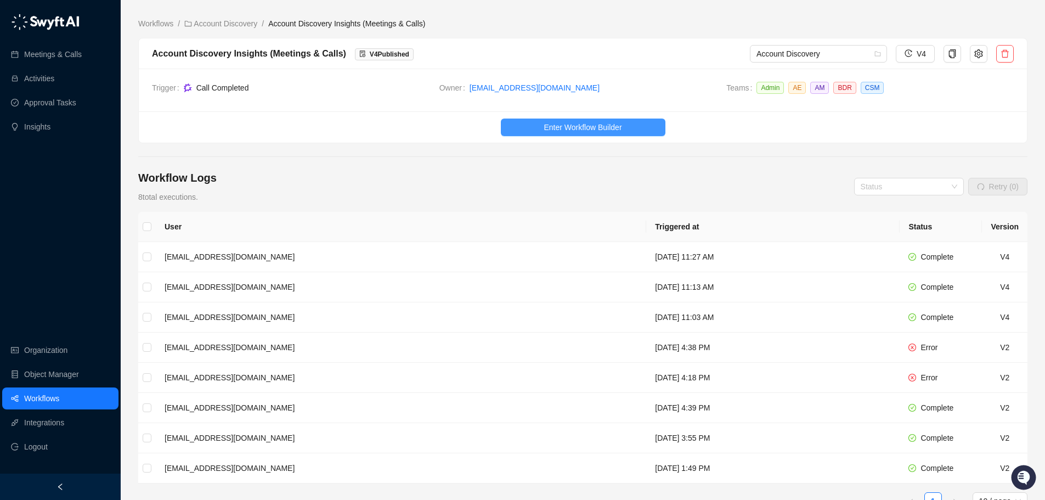
click at [568, 118] on button "Enter Workflow Builder" at bounding box center [583, 127] width 165 height 18
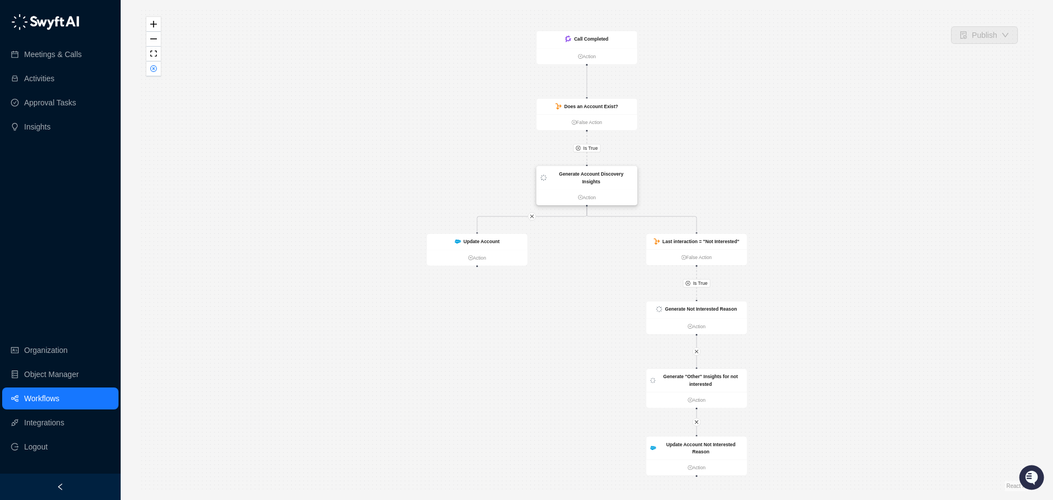
click at [585, 176] on strong "Generate Account Discovery Insights" at bounding box center [591, 177] width 65 height 13
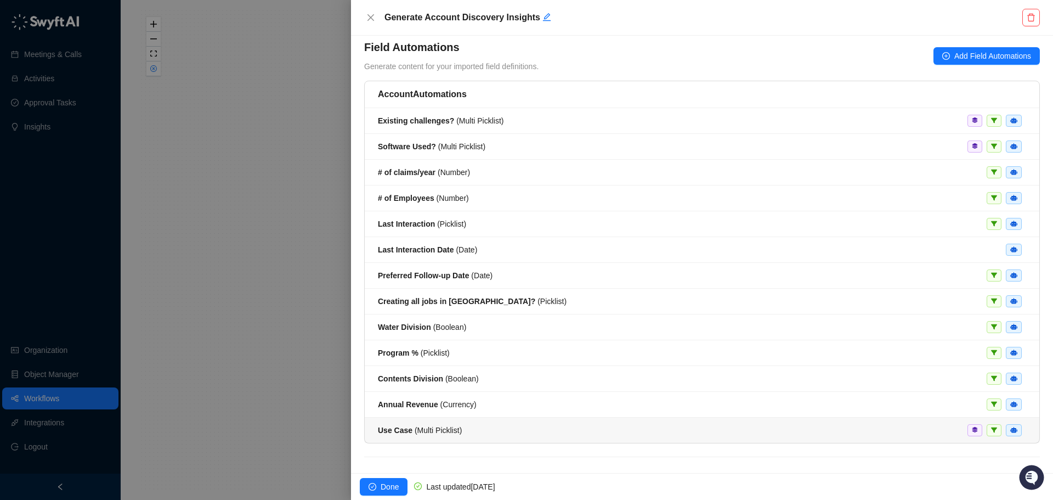
scroll to position [80, 0]
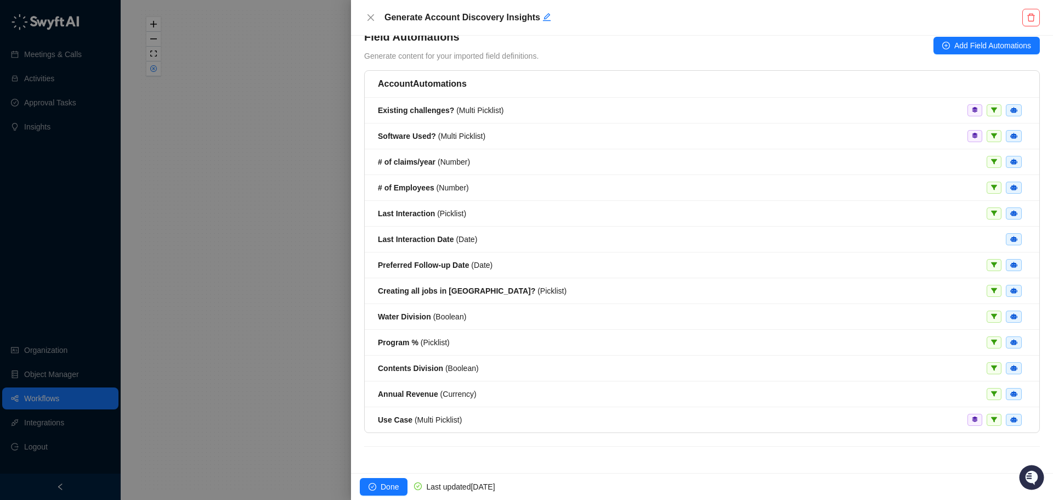
click at [266, 325] on div at bounding box center [526, 250] width 1053 height 500
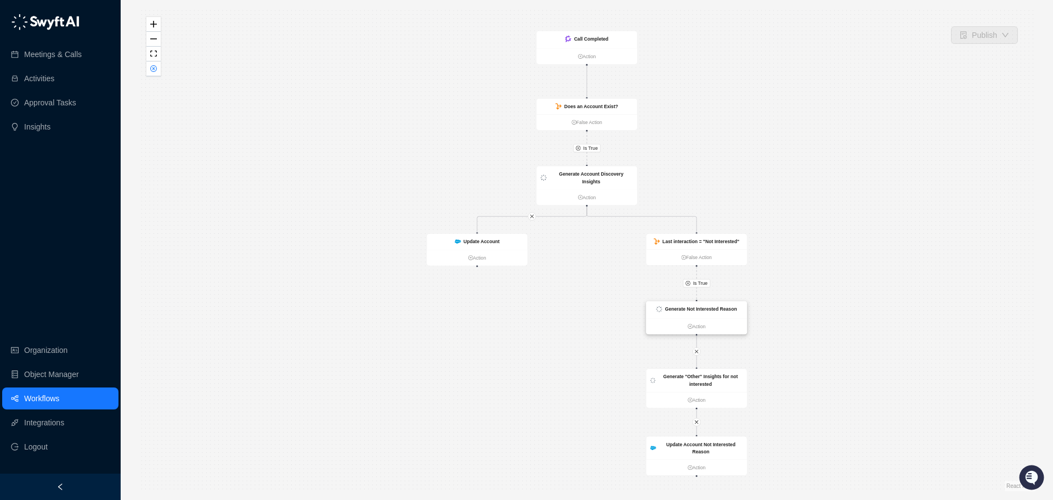
click at [705, 308] on strong "Generate Not Interested Reason" at bounding box center [701, 308] width 72 height 5
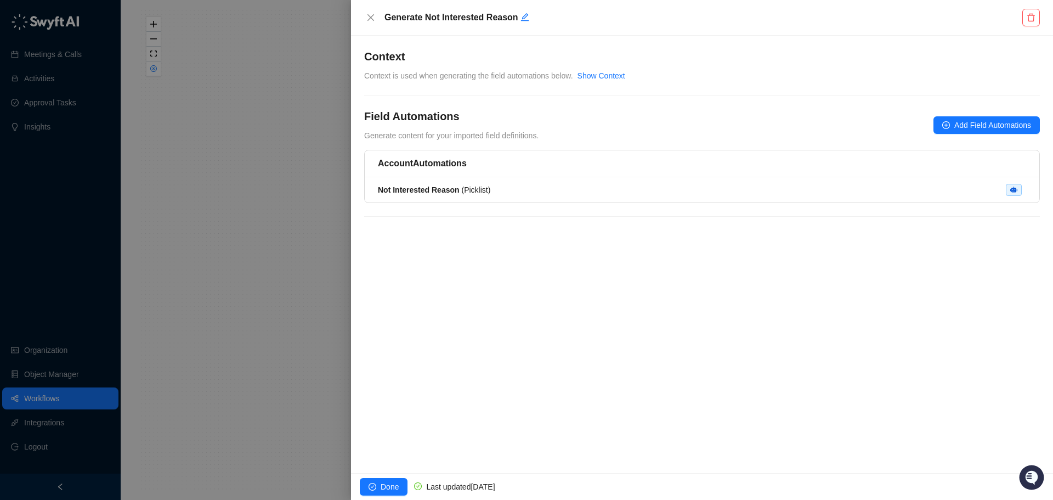
click at [243, 242] on div at bounding box center [526, 250] width 1053 height 500
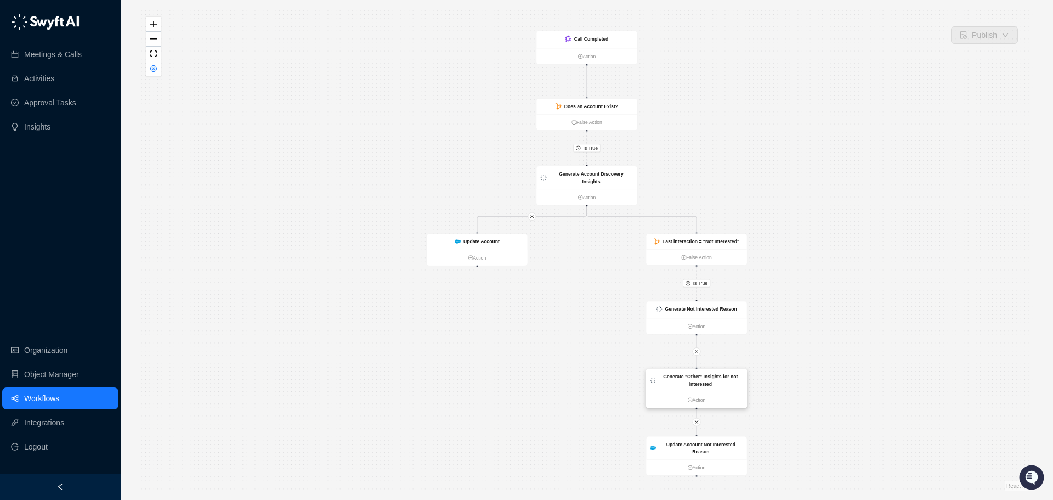
click at [692, 380] on div "Generate "Other" Insights for not interested" at bounding box center [700, 380] width 84 height 15
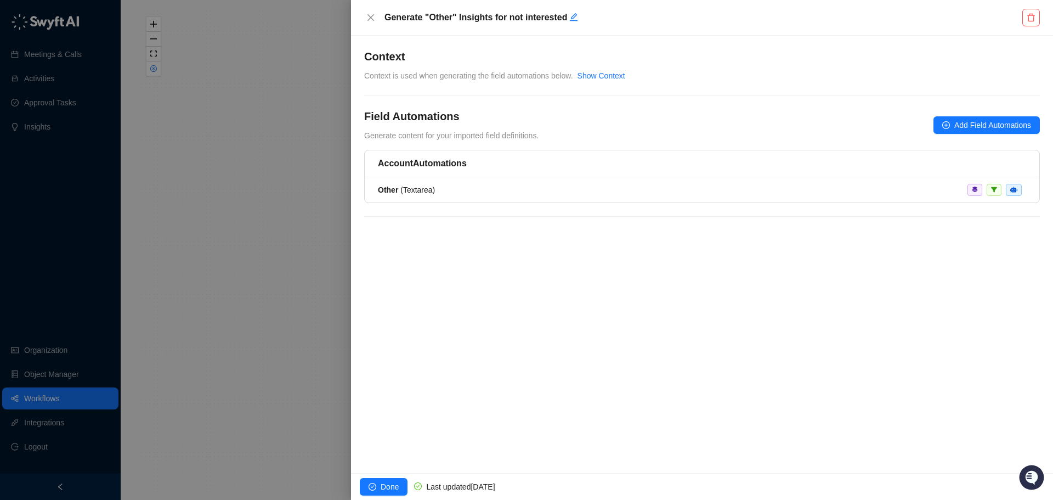
click at [241, 278] on div at bounding box center [526, 250] width 1053 height 500
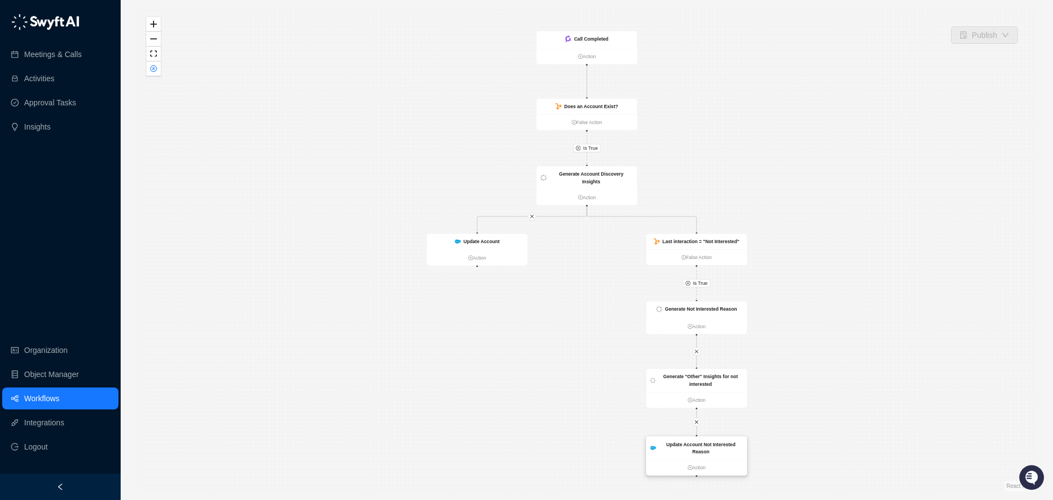
click at [716, 444] on strong "Update Account Not Interested Reason" at bounding box center [700, 448] width 69 height 13
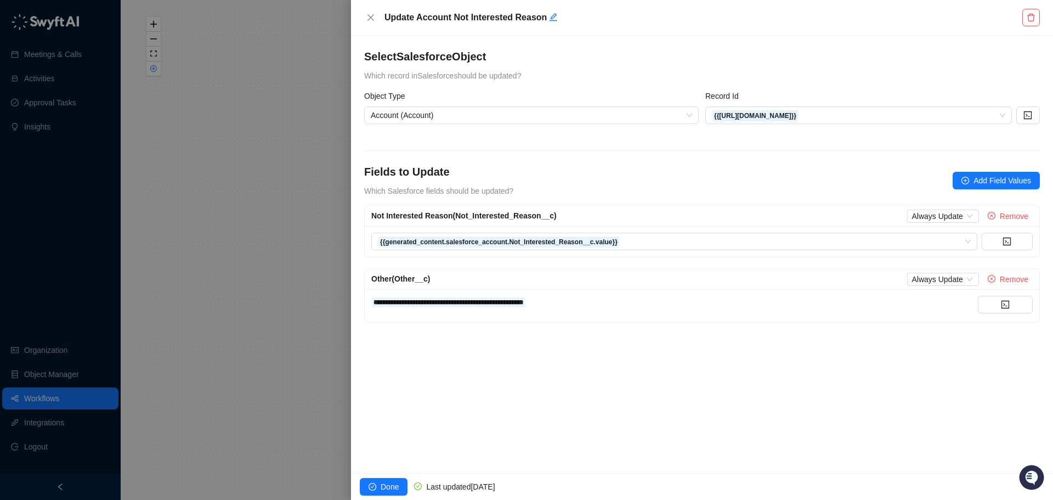
click at [245, 324] on div at bounding box center [526, 250] width 1053 height 500
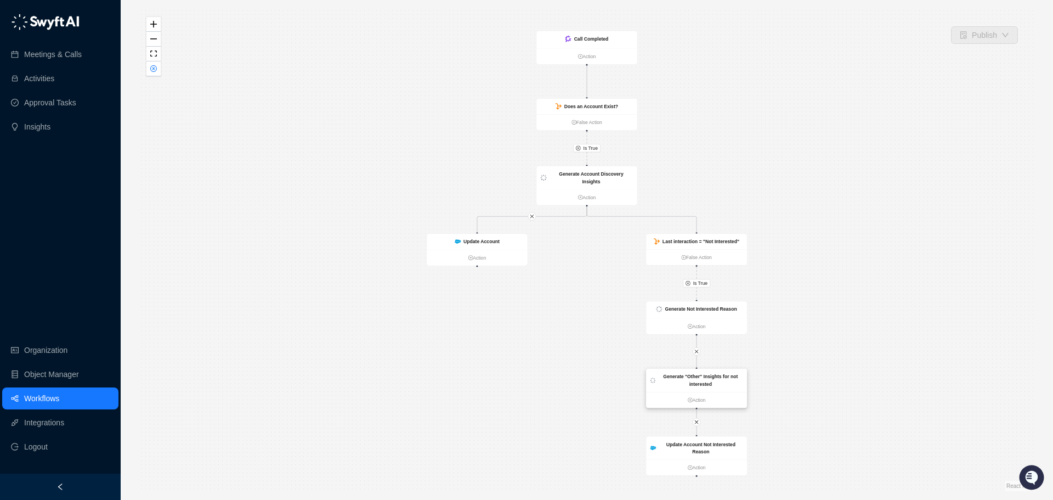
click at [700, 376] on strong "Generate "Other" Insights for not interested" at bounding box center [700, 380] width 75 height 13
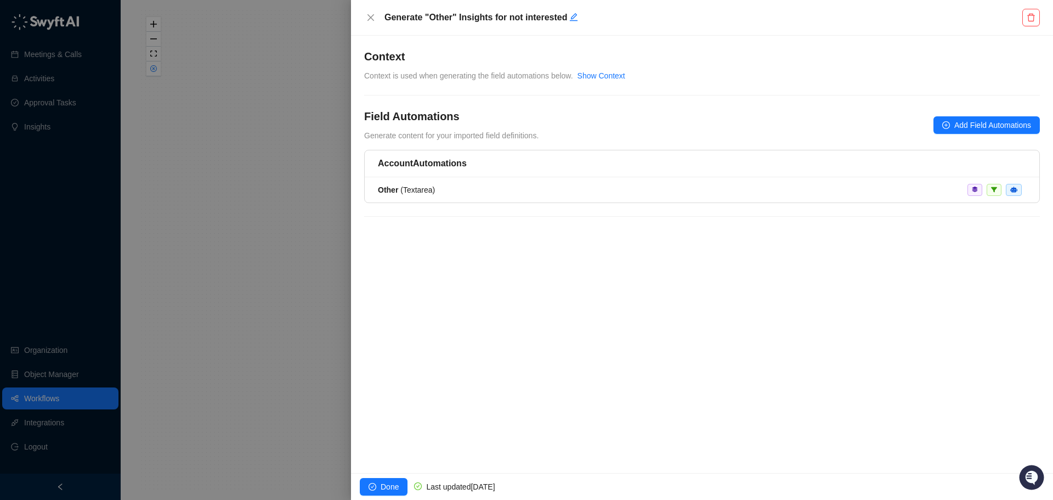
click at [288, 325] on div at bounding box center [526, 250] width 1053 height 500
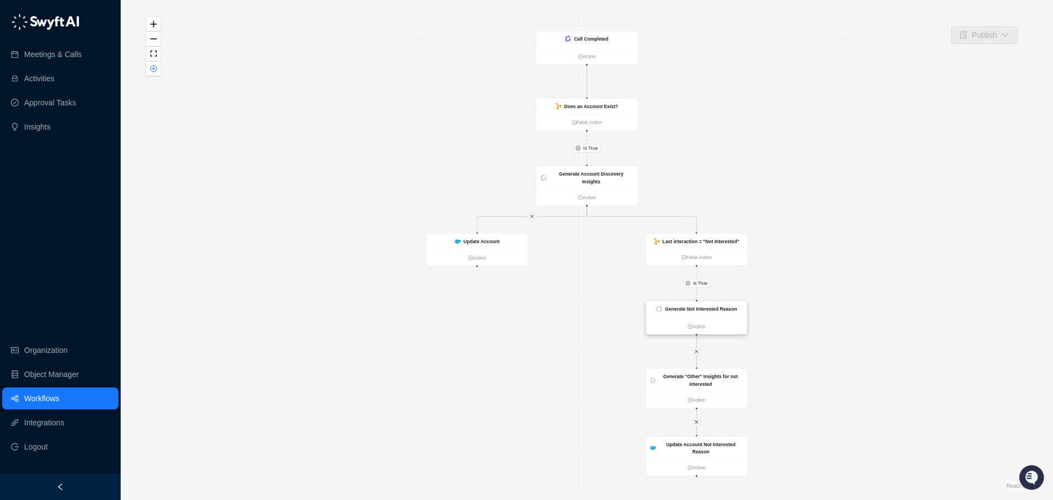
click at [683, 308] on strong "Generate Not Interested Reason" at bounding box center [701, 308] width 72 height 5
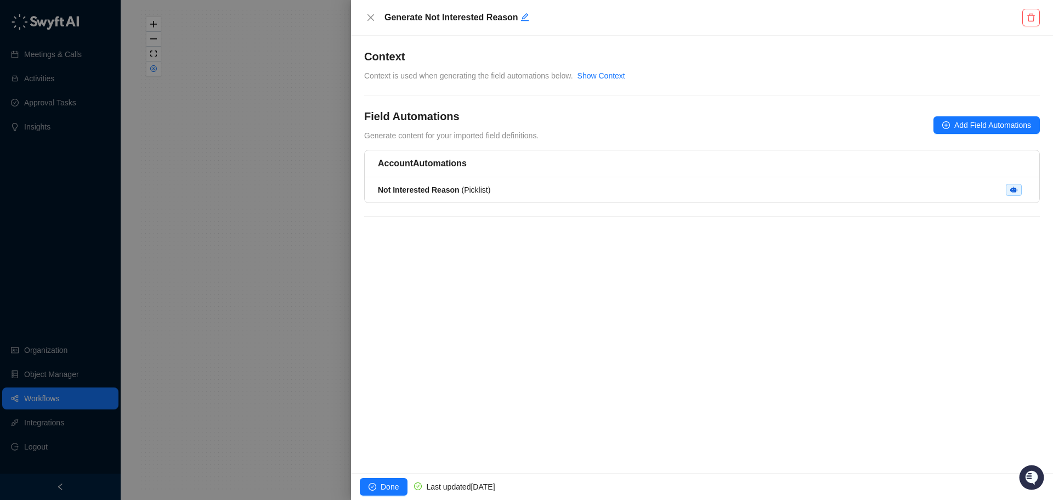
click at [241, 242] on div at bounding box center [526, 250] width 1053 height 500
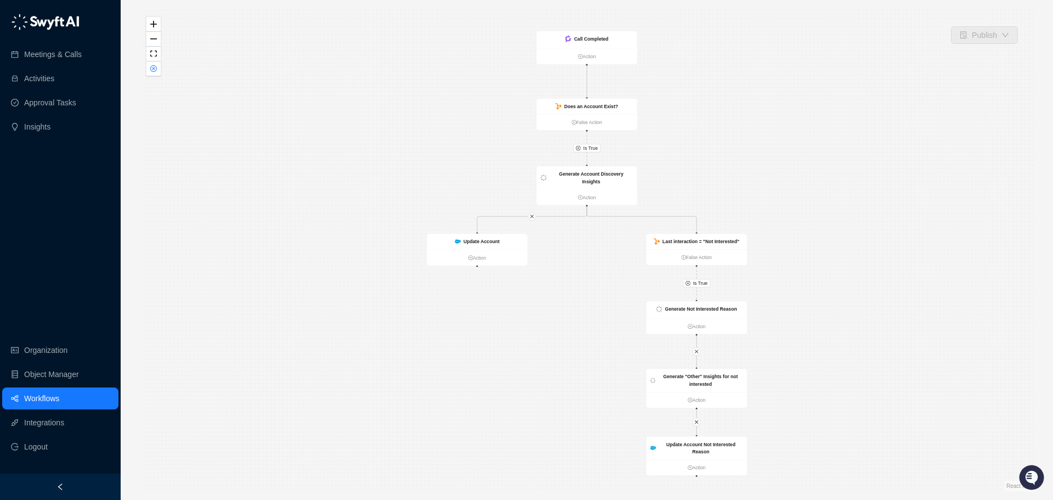
click at [59, 399] on link "Workflows" at bounding box center [41, 398] width 35 height 22
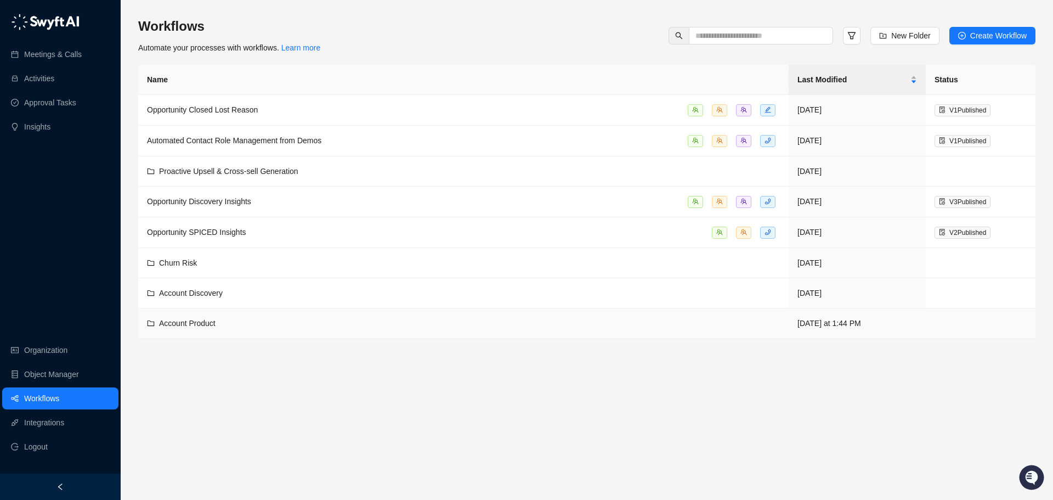
click at [236, 323] on div "Account Product" at bounding box center [463, 323] width 633 height 12
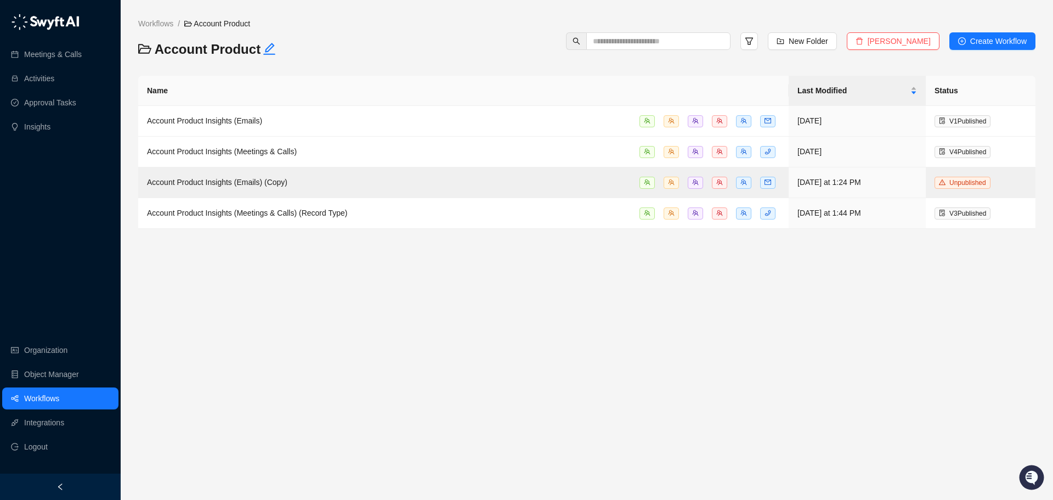
click at [32, 392] on link "Workflows" at bounding box center [41, 398] width 35 height 22
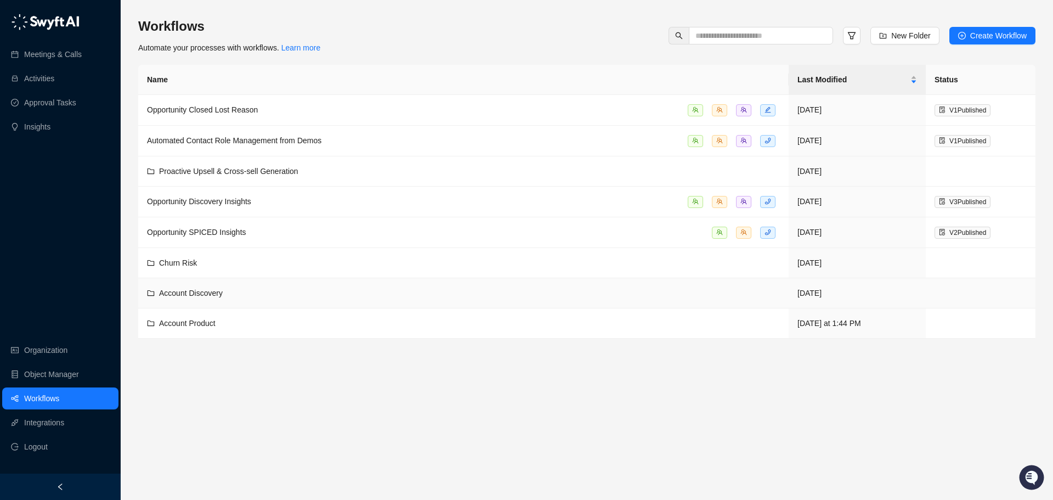
click at [230, 293] on div "Account Discovery" at bounding box center [463, 293] width 633 height 12
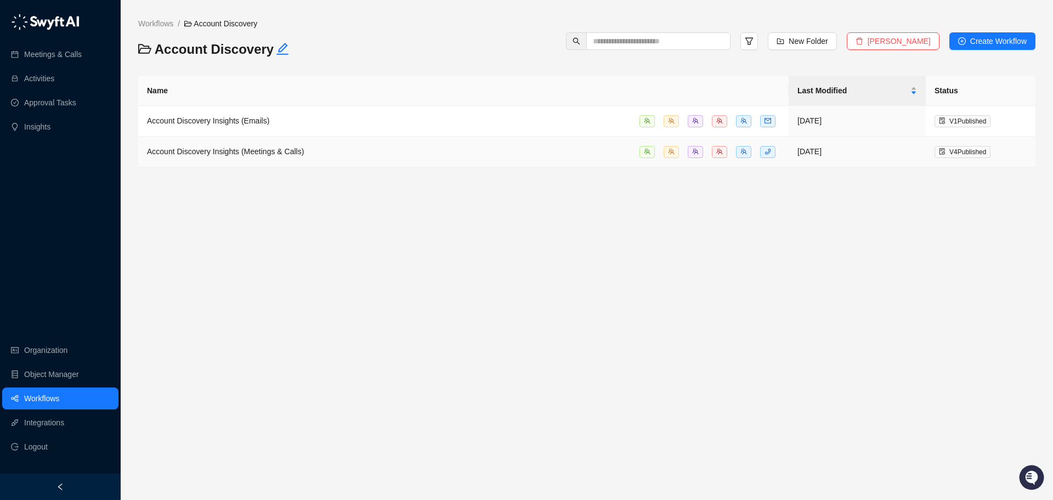
click at [287, 160] on td "Account Discovery Insights (Meetings & Calls)" at bounding box center [463, 152] width 651 height 31
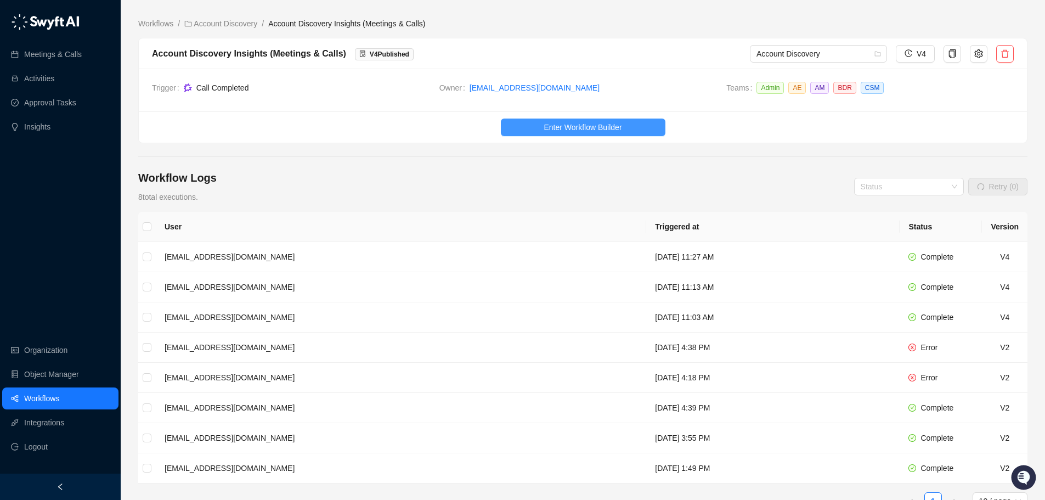
click at [590, 130] on span "Enter Workflow Builder" at bounding box center [583, 127] width 78 height 12
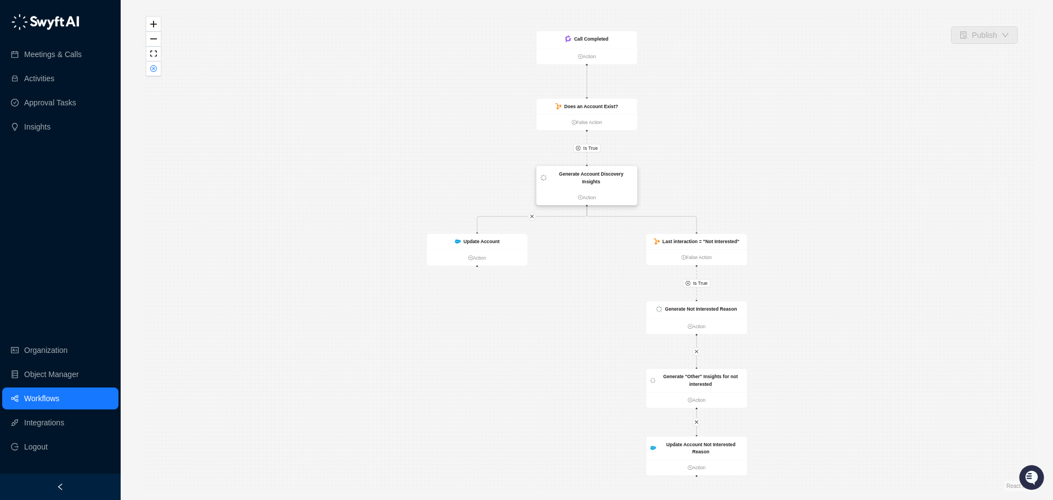
click at [597, 176] on strong "Generate Account Discovery Insights" at bounding box center [591, 177] width 65 height 13
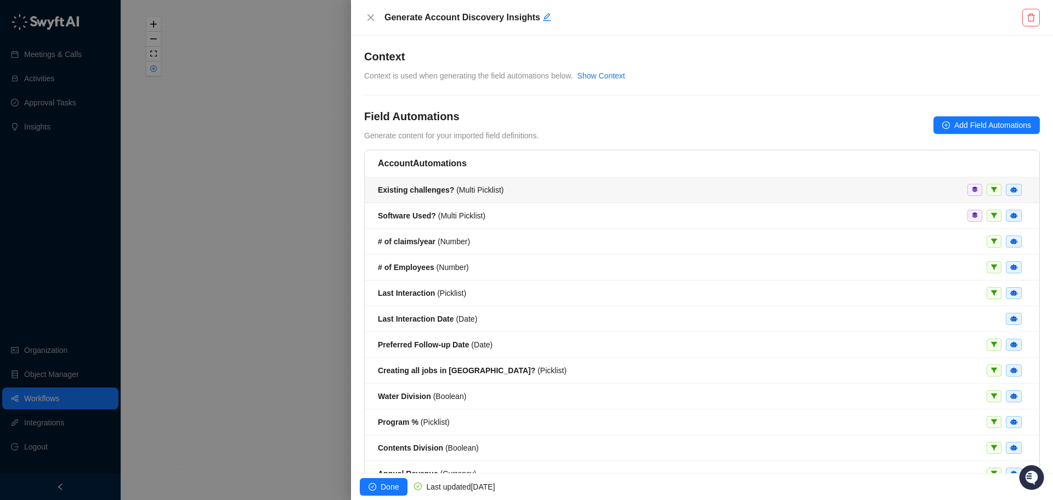
click at [459, 193] on span "Existing challenges? ( Multi Picklist )" at bounding box center [441, 189] width 126 height 9
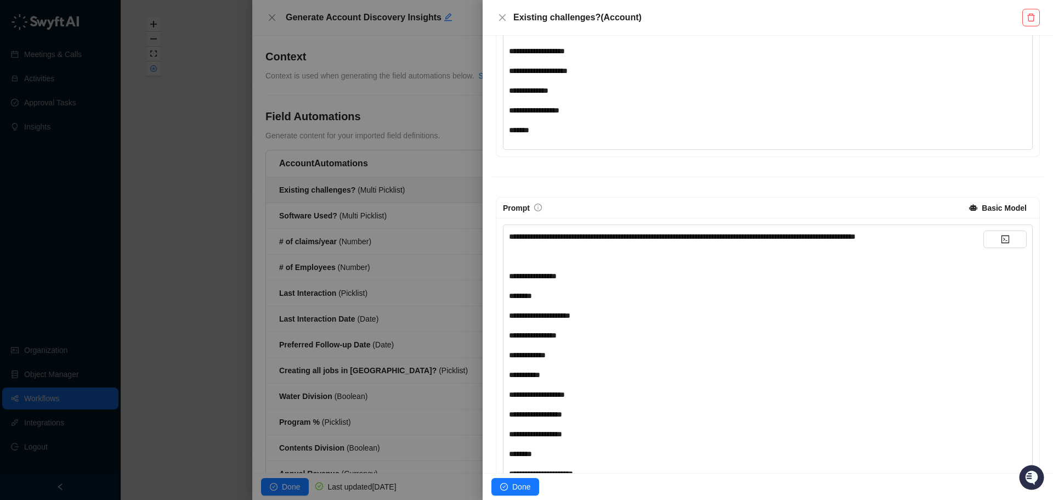
scroll to position [548, 0]
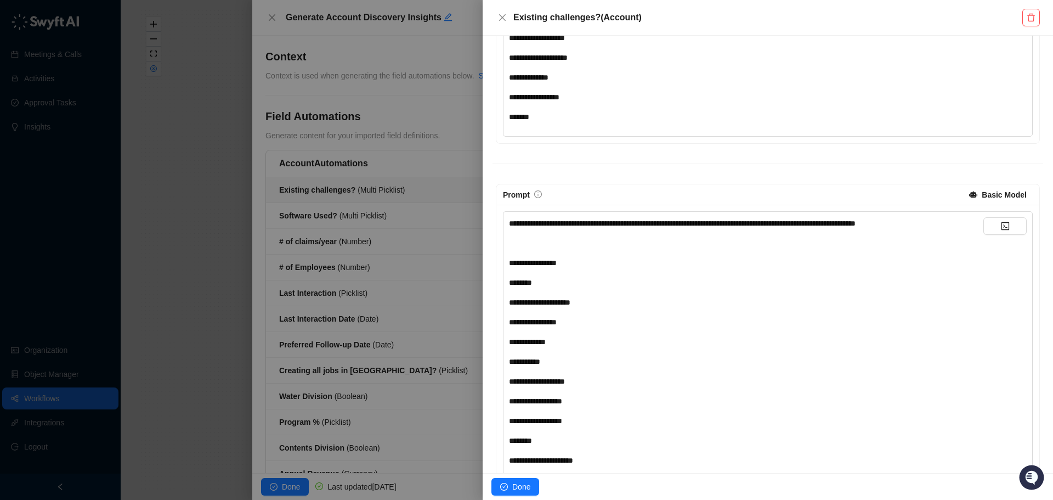
click at [992, 199] on strong "Basic Model" at bounding box center [1004, 194] width 45 height 9
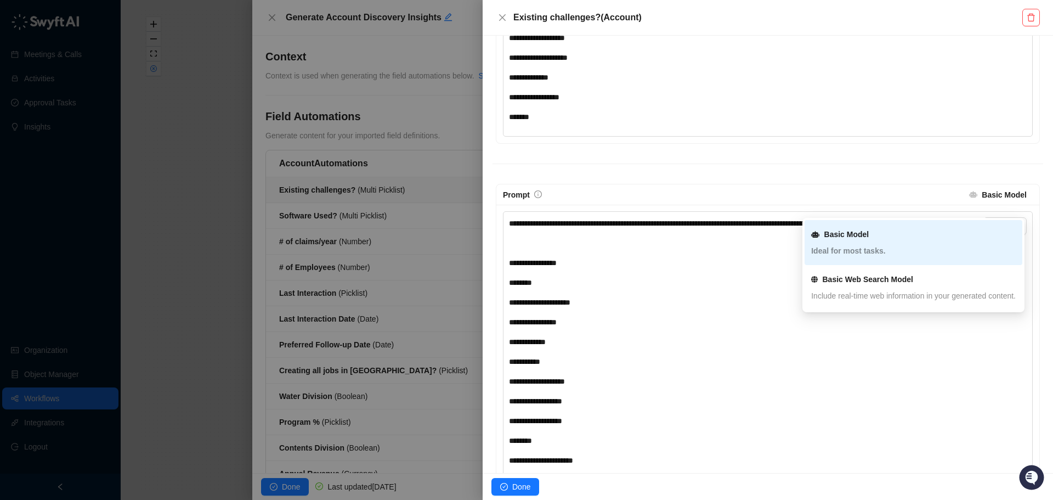
click at [867, 184] on div "**********" at bounding box center [768, 237] width 551 height 1265
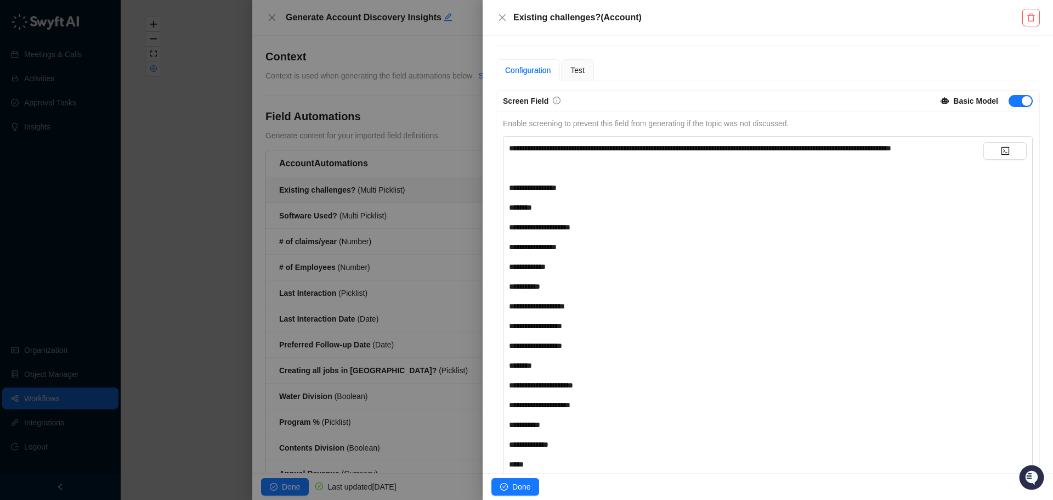
scroll to position [55, 0]
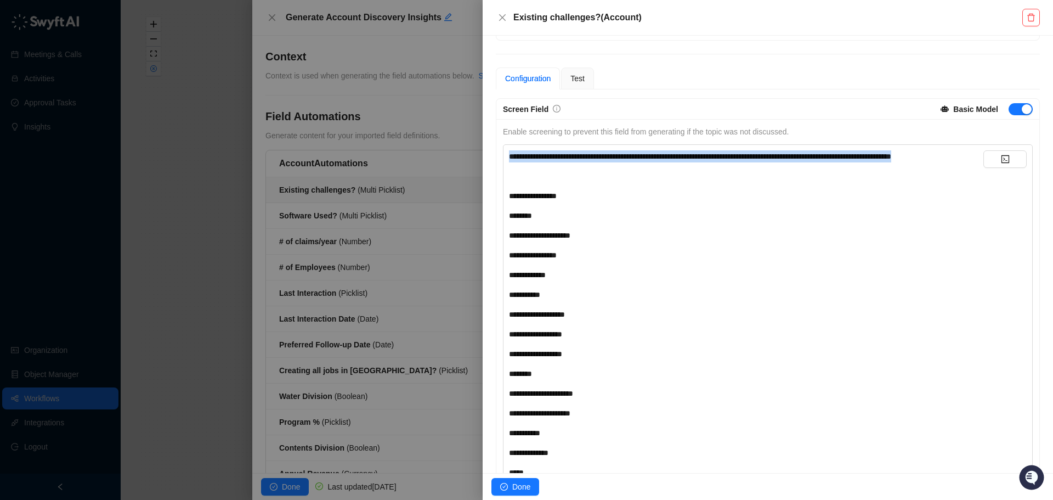
drag, startPoint x: 510, startPoint y: 152, endPoint x: 601, endPoint y: 172, distance: 92.6
click at [601, 162] on div "**********" at bounding box center [746, 156] width 474 height 12
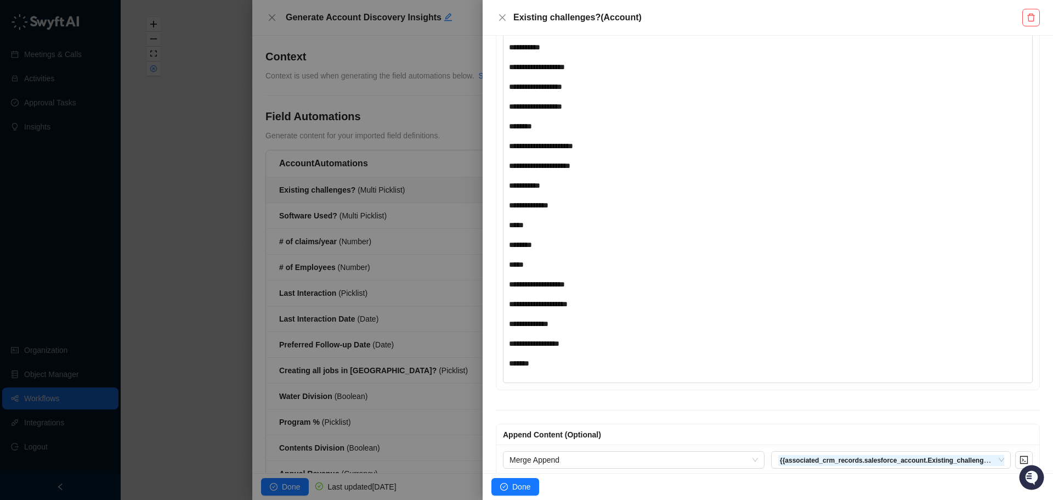
scroll to position [878, 0]
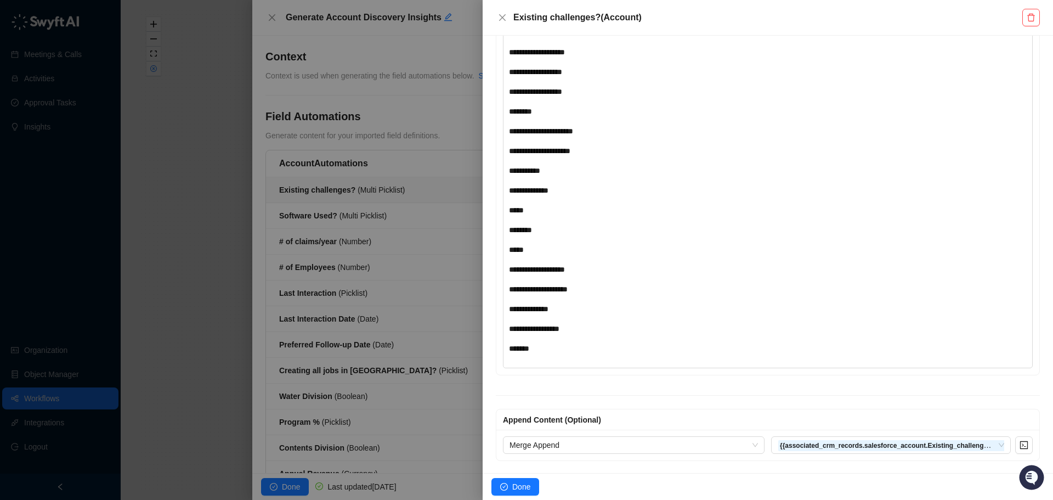
click at [453, 112] on div at bounding box center [526, 250] width 1053 height 500
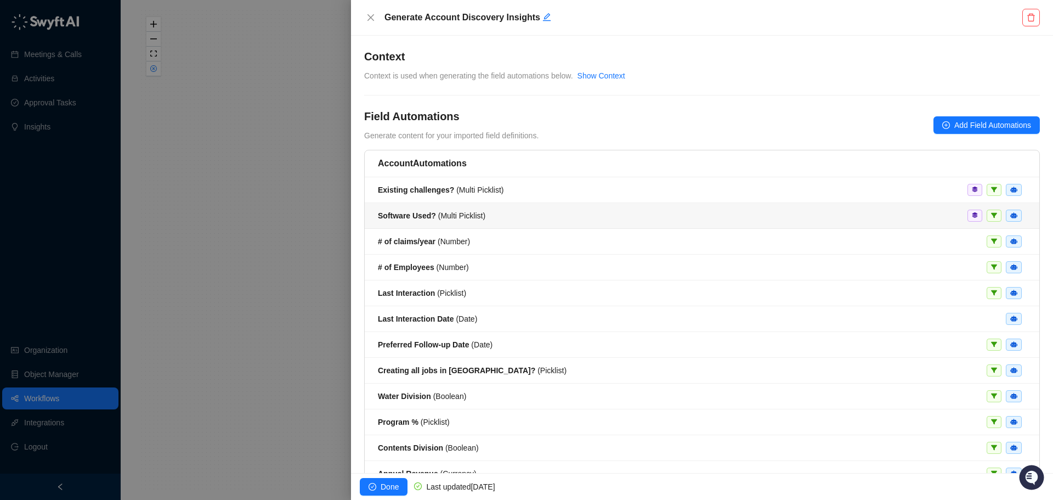
click at [517, 217] on div "Software Used? ( Multi Picklist )" at bounding box center [702, 216] width 648 height 12
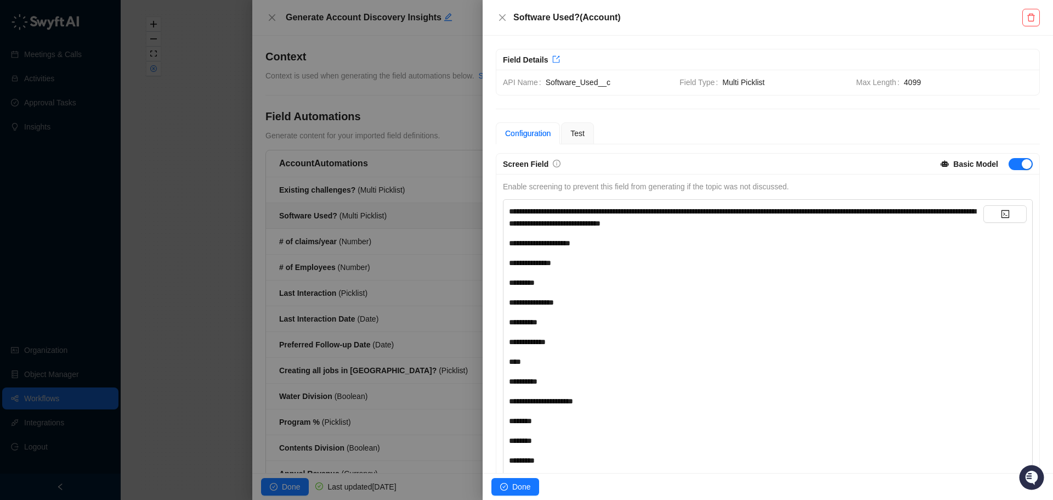
drag, startPoint x: 508, startPoint y: 207, endPoint x: 682, endPoint y: 247, distance: 179.1
click at [682, 247] on div "**********" at bounding box center [768, 497] width 530 height 597
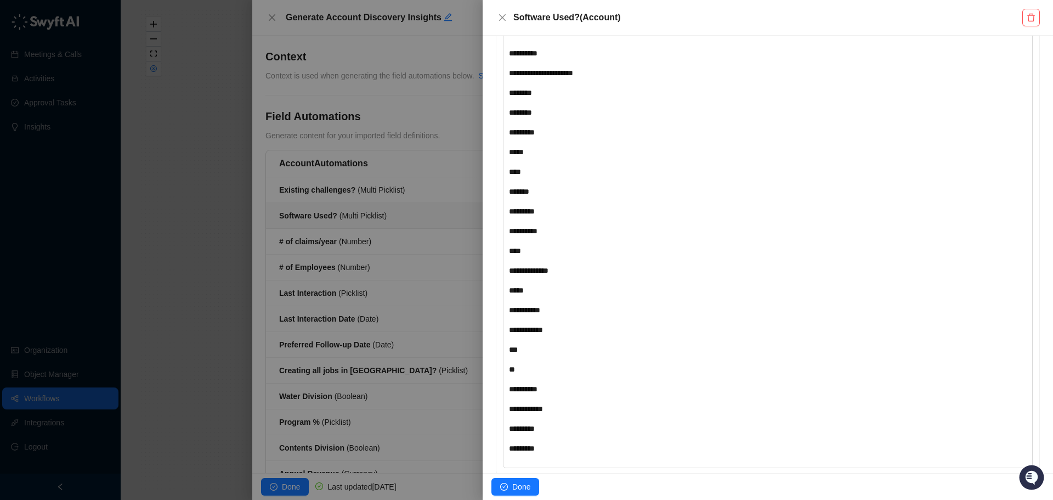
scroll to position [329, 0]
click at [447, 96] on div at bounding box center [526, 250] width 1053 height 500
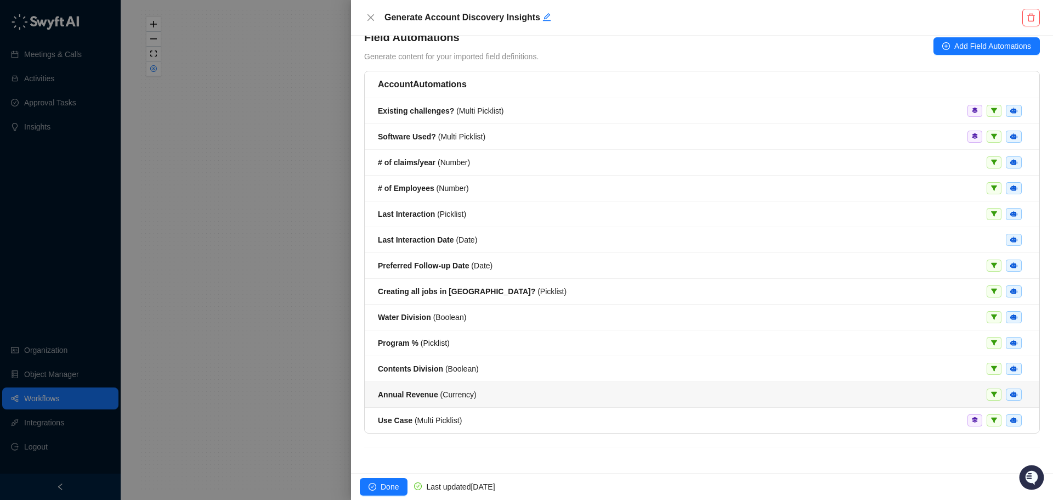
scroll to position [80, 0]
click at [233, 272] on div at bounding box center [526, 250] width 1053 height 500
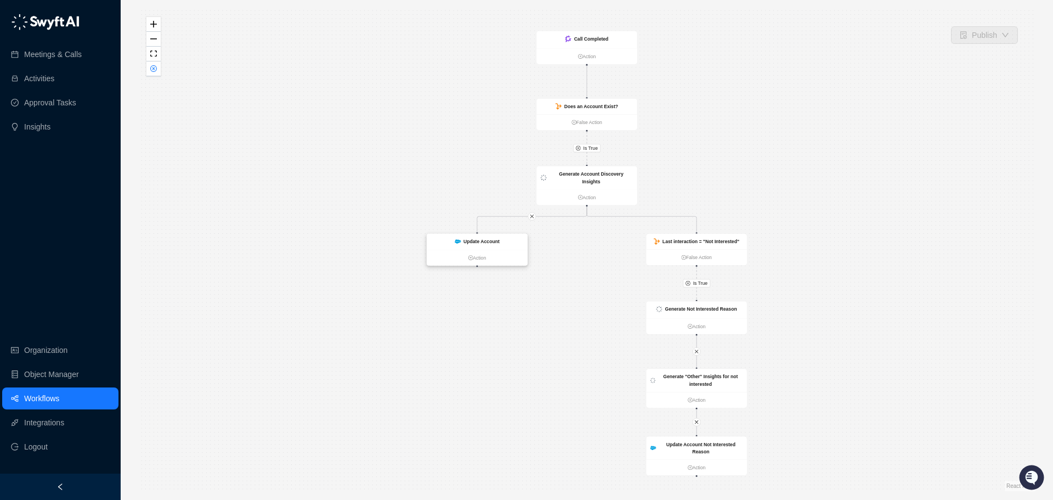
click at [490, 244] on strong "Update Account" at bounding box center [481, 241] width 36 height 5
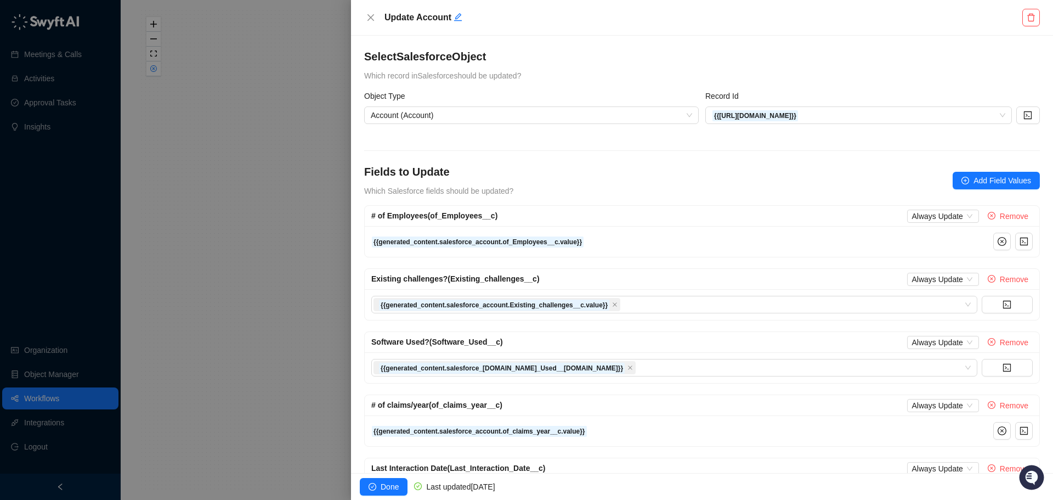
click at [256, 247] on div at bounding box center [526, 250] width 1053 height 500
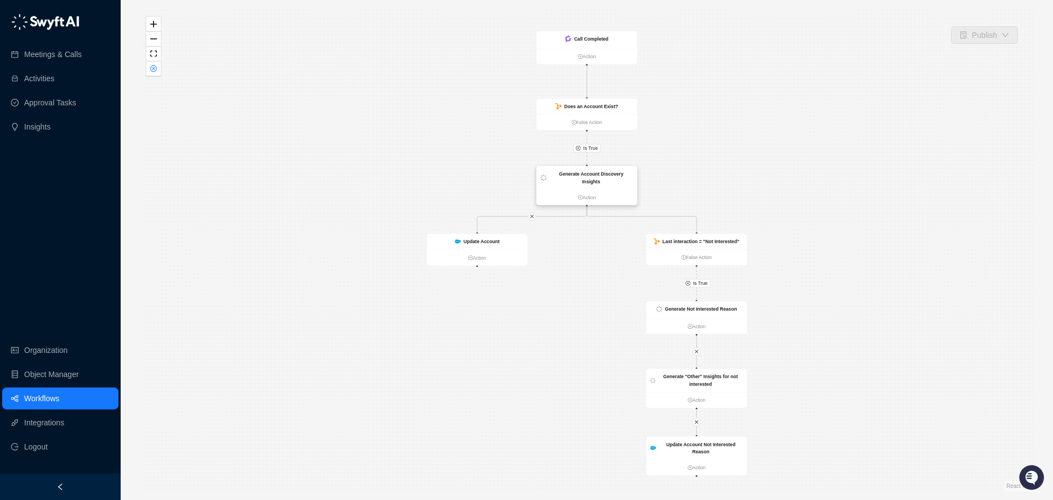
click at [581, 177] on strong "Generate Account Discovery Insights" at bounding box center [591, 177] width 65 height 13
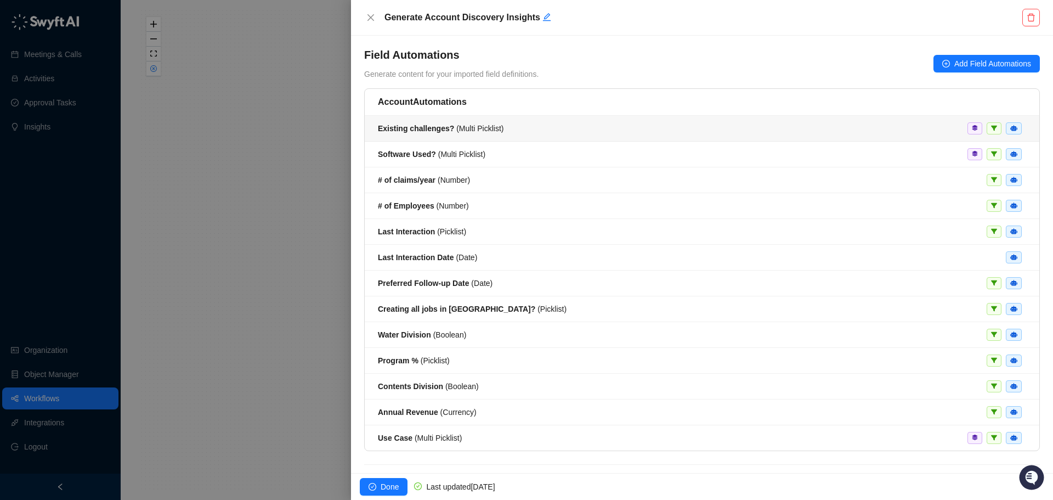
scroll to position [80, 0]
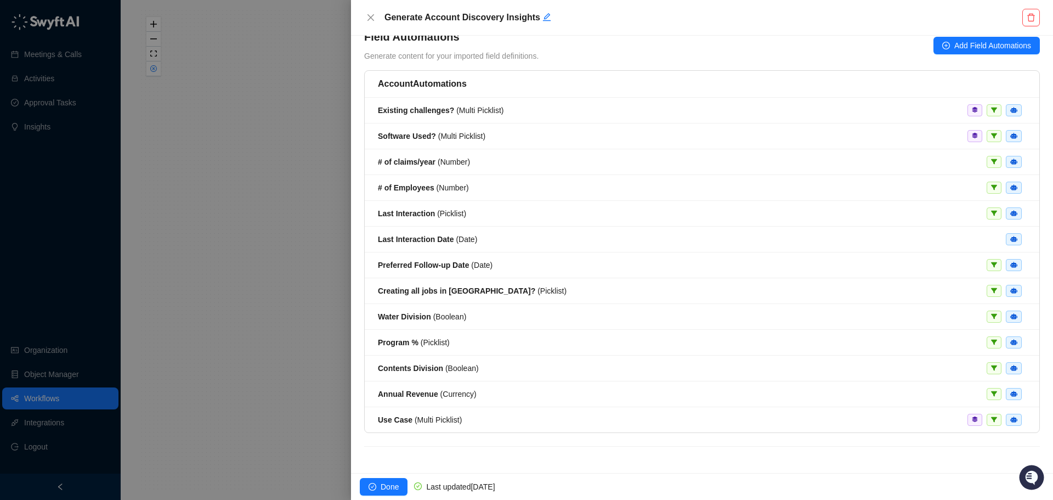
click at [285, 328] on div at bounding box center [526, 250] width 1053 height 500
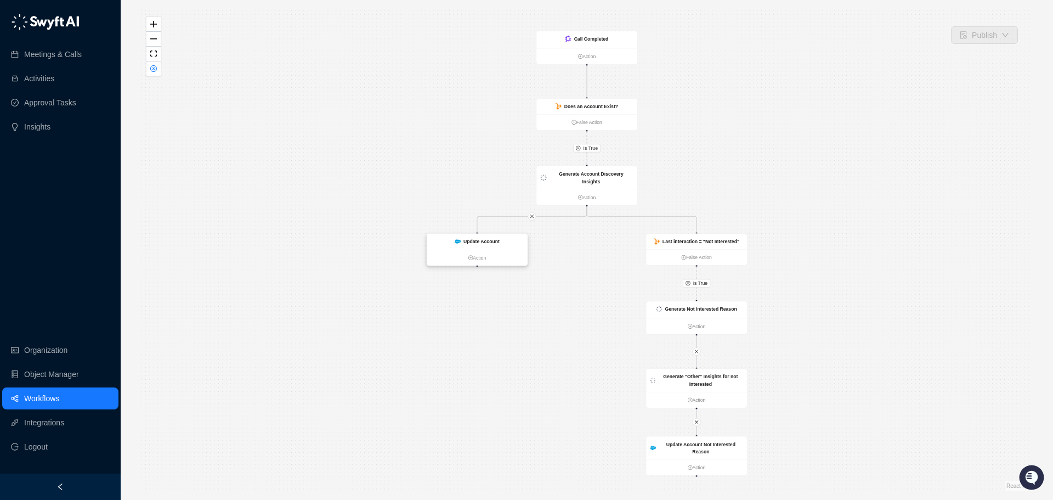
click at [476, 240] on strong "Update Account" at bounding box center [481, 241] width 36 height 5
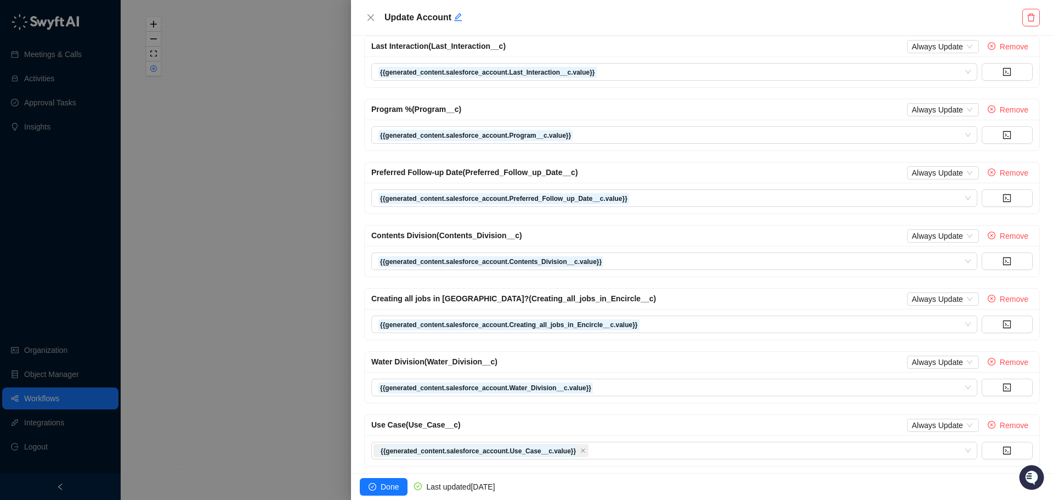
scroll to position [502, 0]
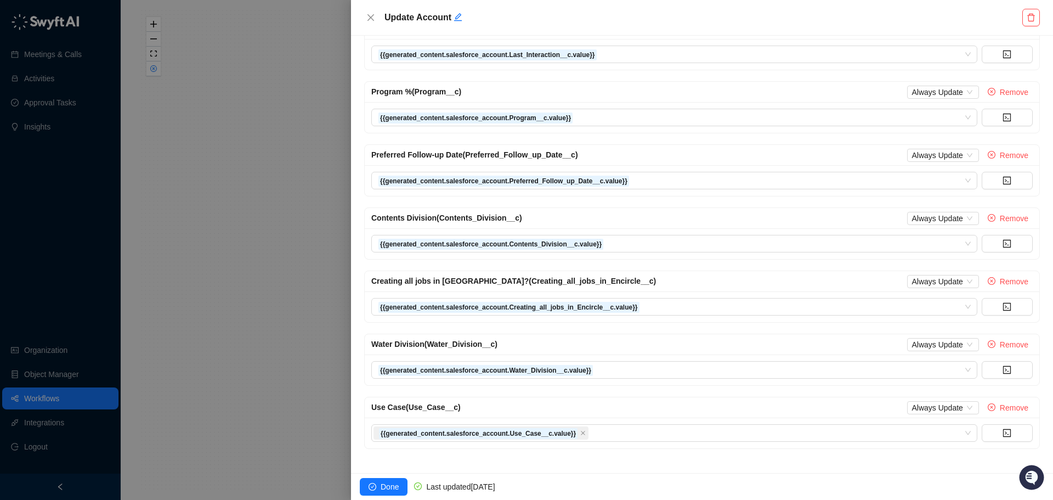
click at [303, 138] on div at bounding box center [526, 250] width 1053 height 500
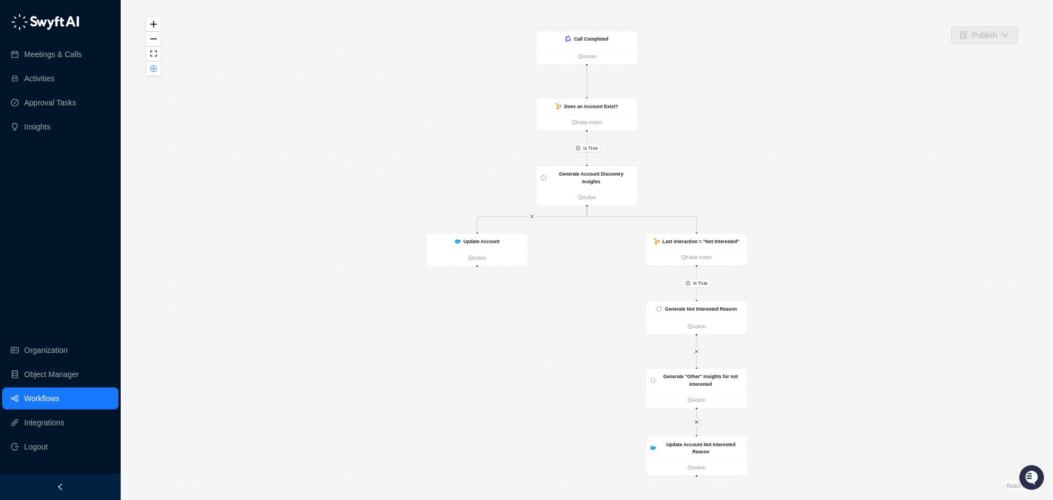
click at [59, 395] on link "Workflows" at bounding box center [41, 398] width 35 height 22
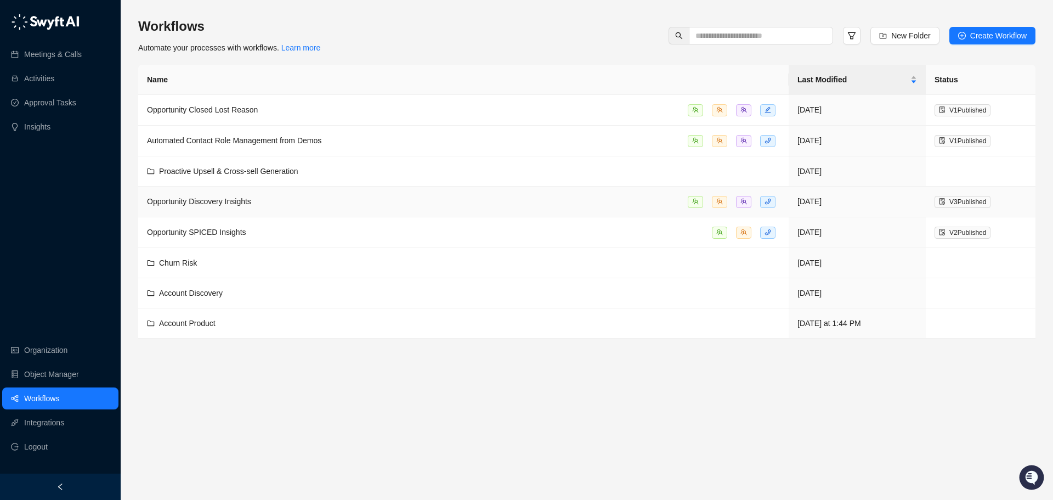
click at [301, 198] on div "Opportunity Discovery Insights" at bounding box center [463, 201] width 633 height 13
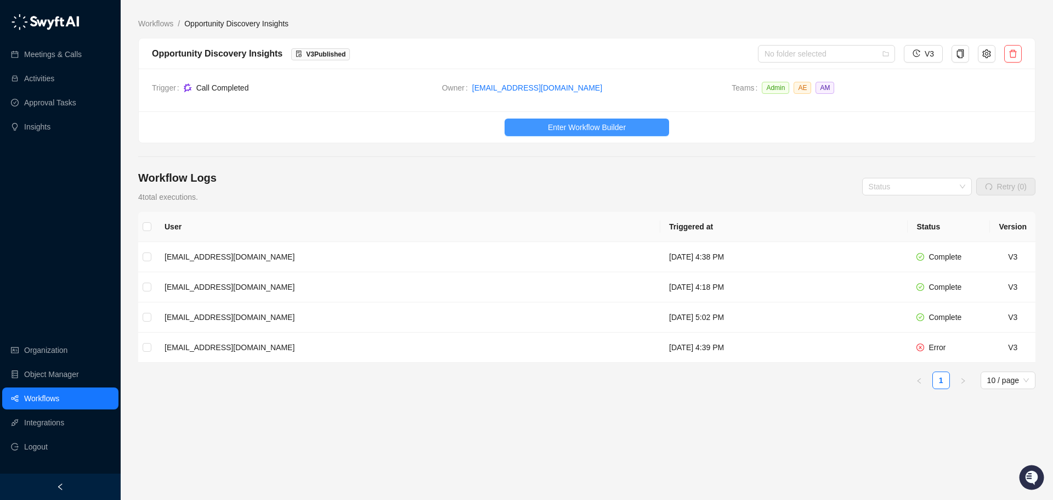
click at [542, 131] on button "Enter Workflow Builder" at bounding box center [587, 127] width 165 height 18
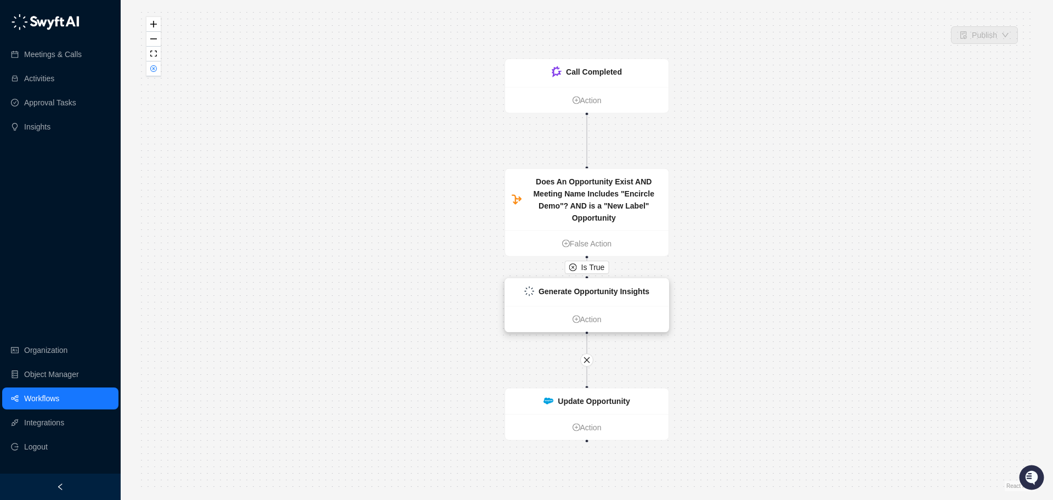
click at [567, 291] on strong "Generate Opportunity Insights" at bounding box center [594, 291] width 111 height 9
